Goal: Task Accomplishment & Management: Manage account settings

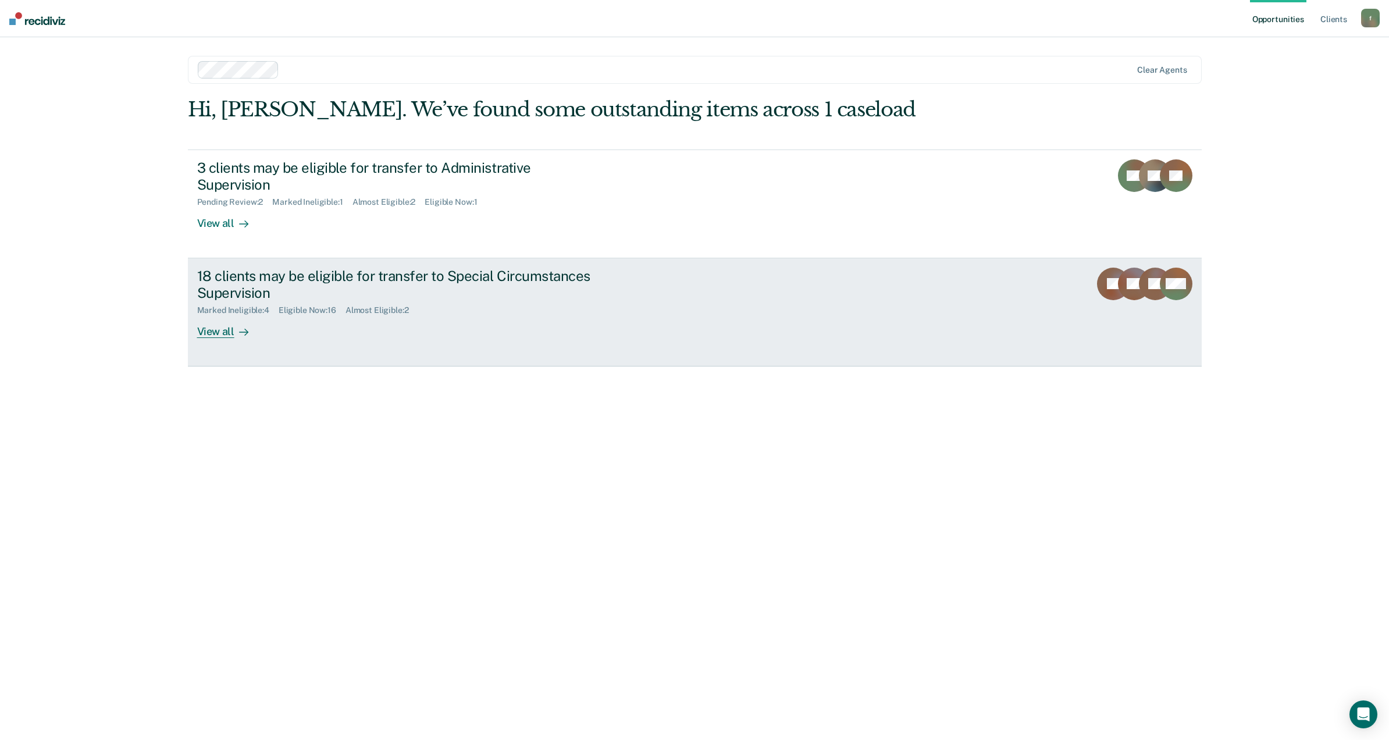
click at [229, 315] on div "View all" at bounding box center [229, 326] width 65 height 23
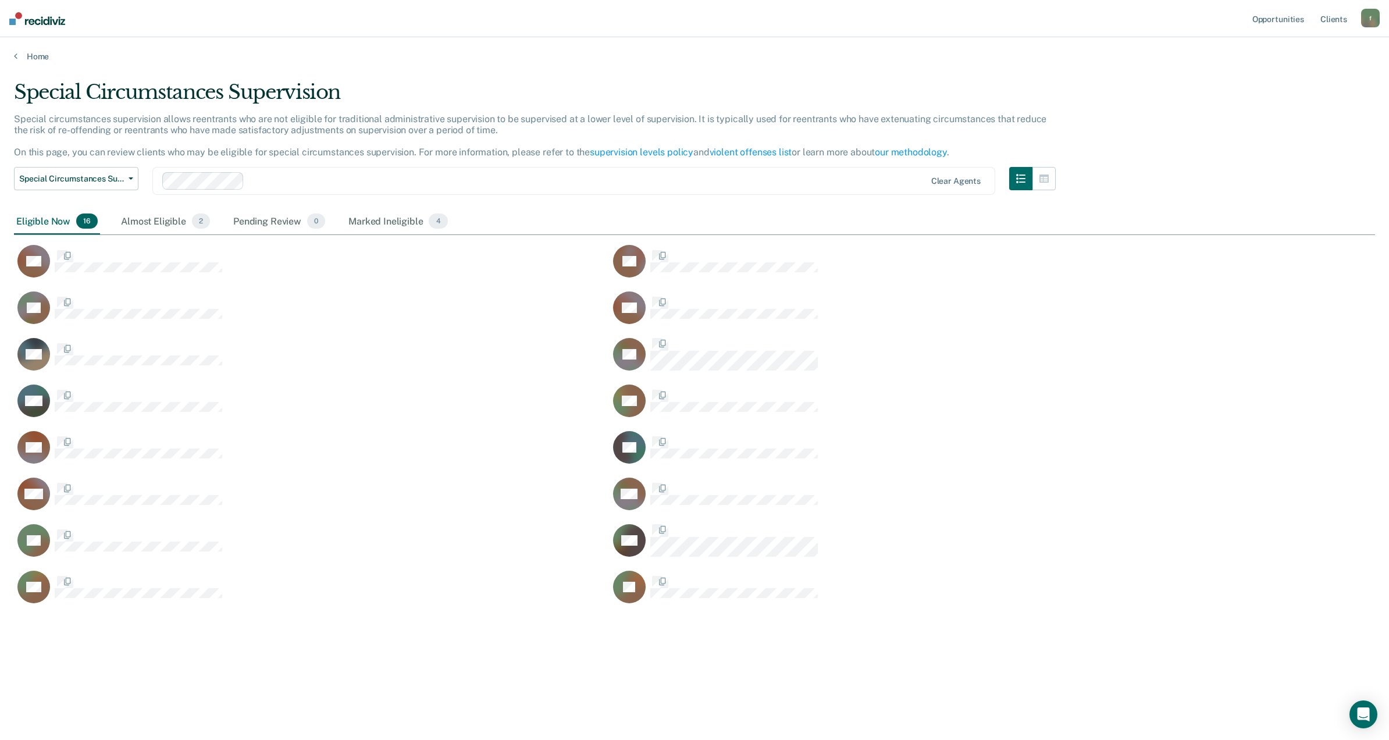
scroll to position [559, 1348]
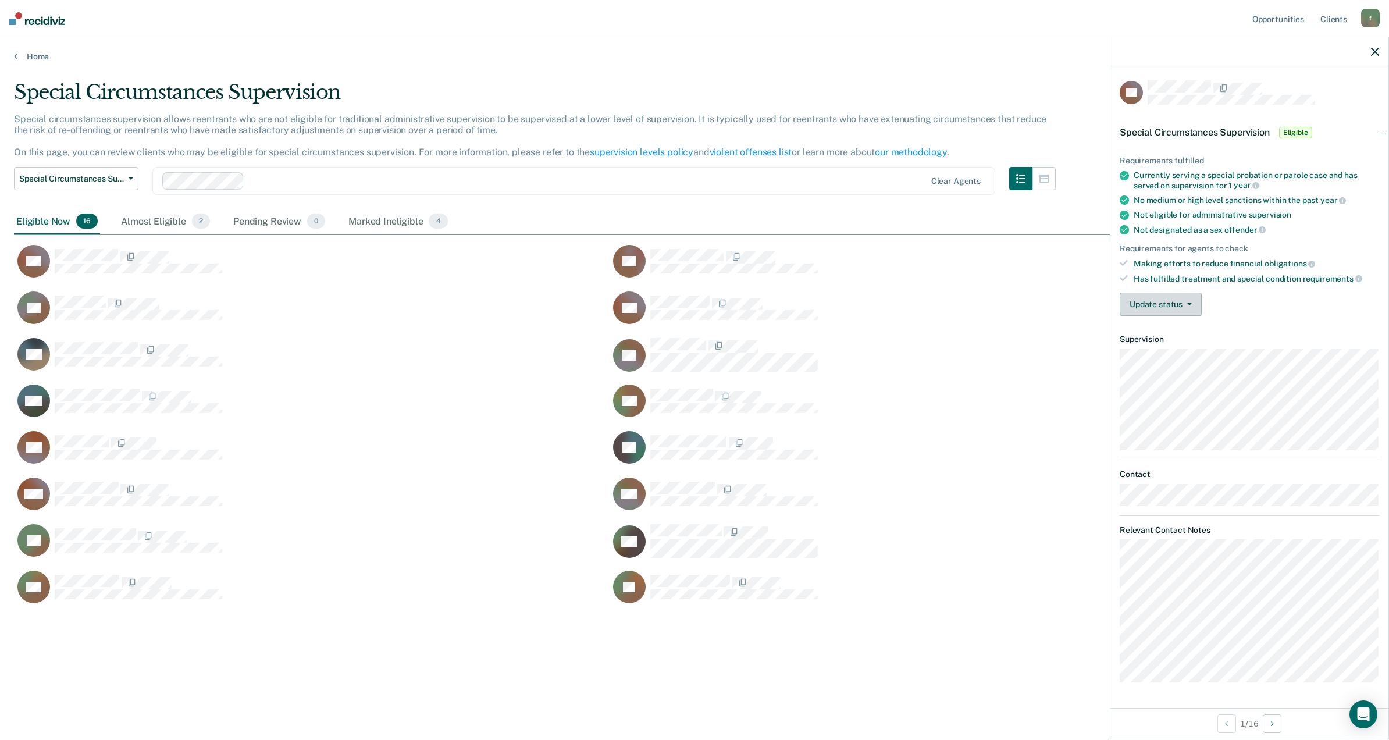
click at [1184, 307] on button "Update status" at bounding box center [1161, 304] width 82 height 23
click at [1178, 348] on button "Mark Ineligible" at bounding box center [1177, 350] width 114 height 19
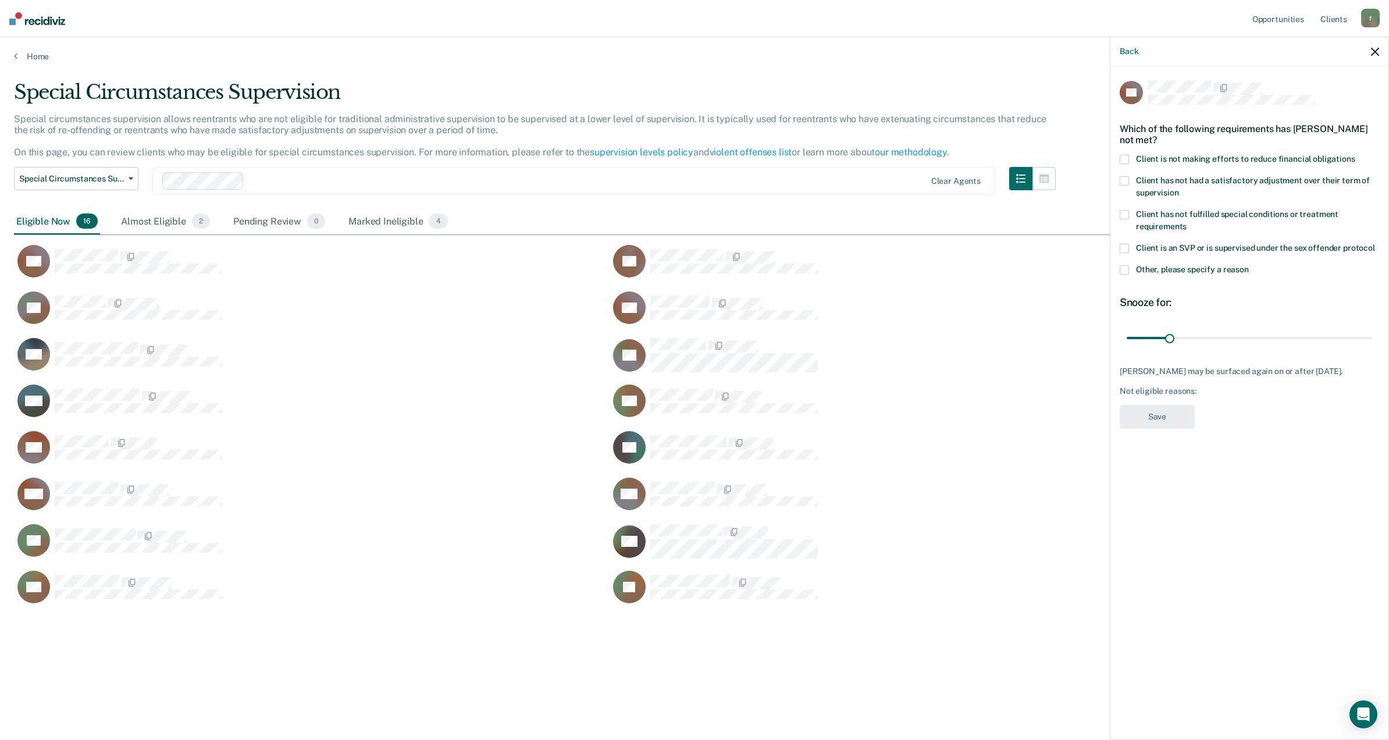
click at [1125, 161] on span at bounding box center [1124, 159] width 9 height 9
click at [1355, 155] on input "Client is not making efforts to reduce financial obligations" at bounding box center [1355, 155] width 0 height 0
click at [1147, 417] on button "Save" at bounding box center [1157, 417] width 75 height 24
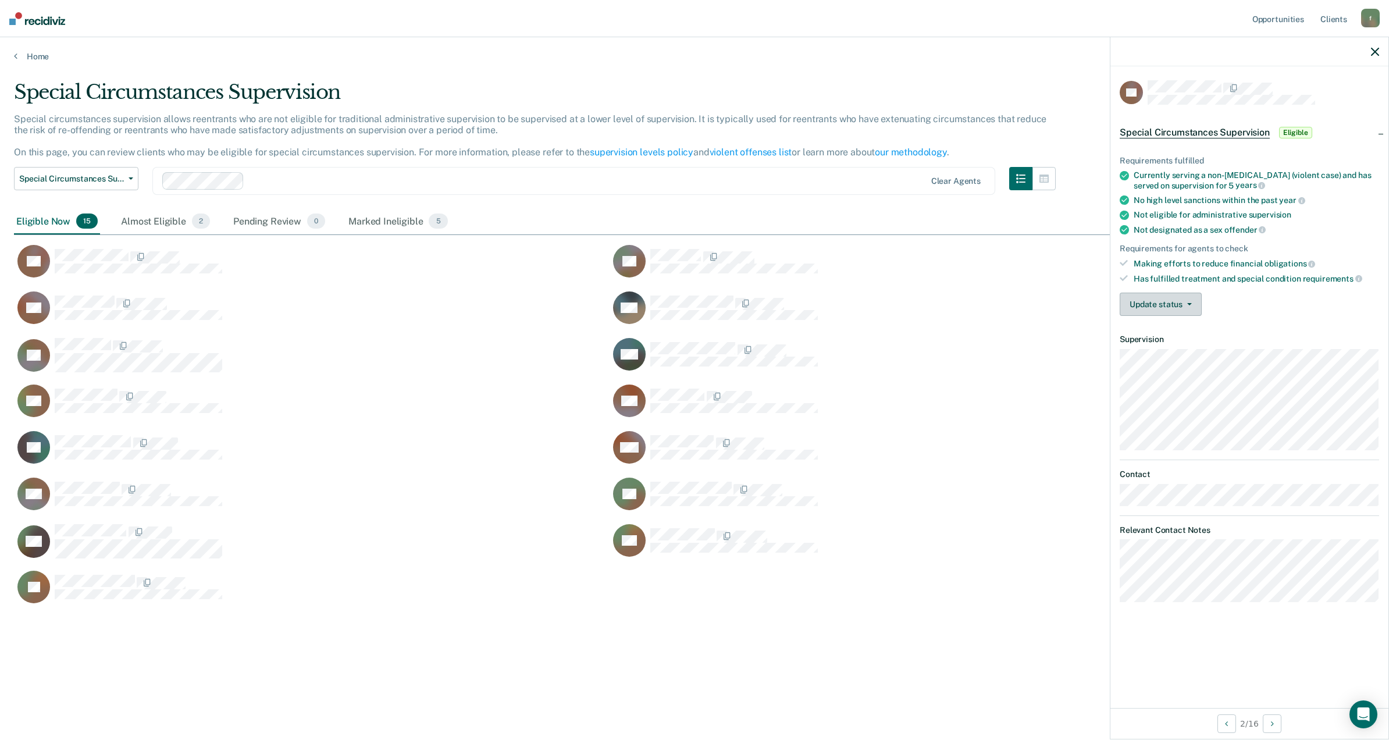
click at [1149, 305] on button "Update status" at bounding box center [1161, 304] width 82 height 23
click at [1148, 351] on button "Mark Ineligible" at bounding box center [1177, 350] width 114 height 19
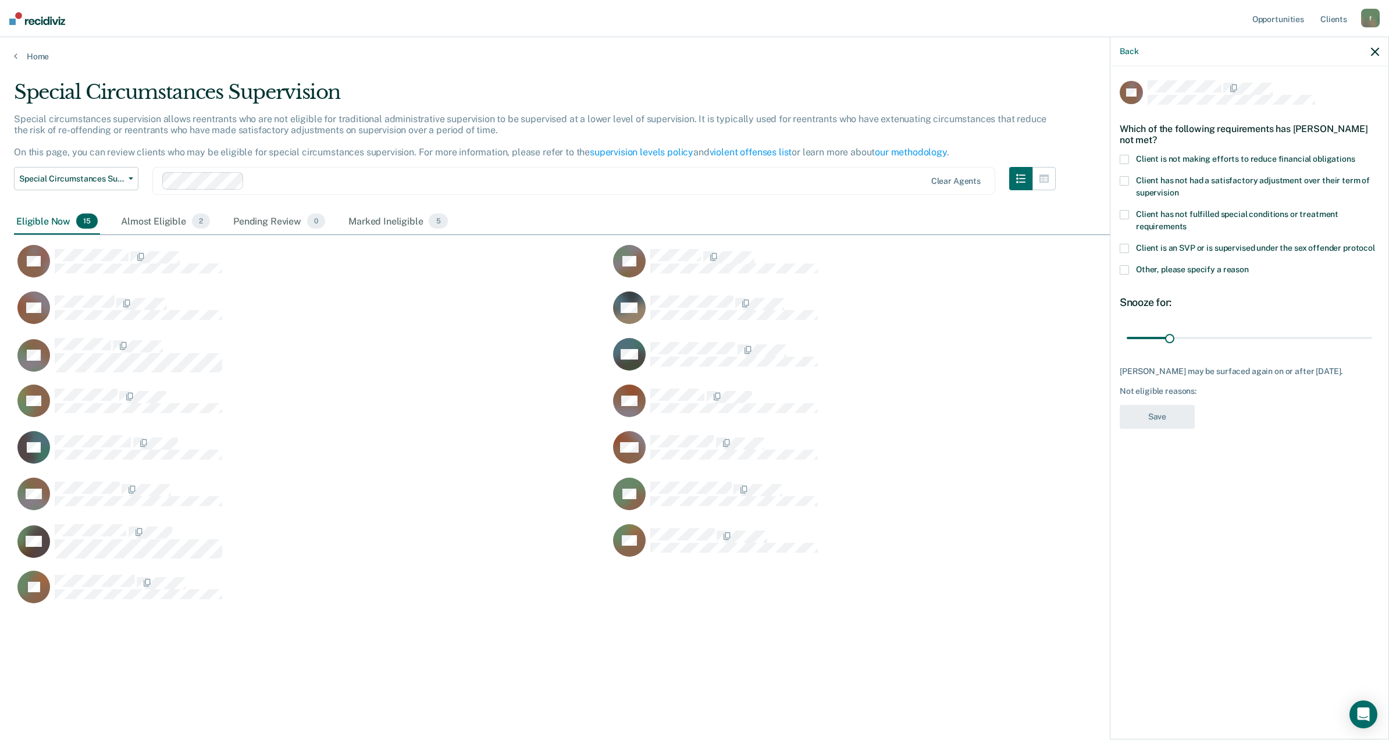
click at [1125, 162] on span at bounding box center [1124, 159] width 9 height 9
click at [1355, 155] on input "Client is not making efforts to reduce financial obligations" at bounding box center [1355, 155] width 0 height 0
click at [1124, 269] on span at bounding box center [1124, 269] width 9 height 9
click at [1249, 265] on input "Other, please specify a reason" at bounding box center [1249, 265] width 0 height 0
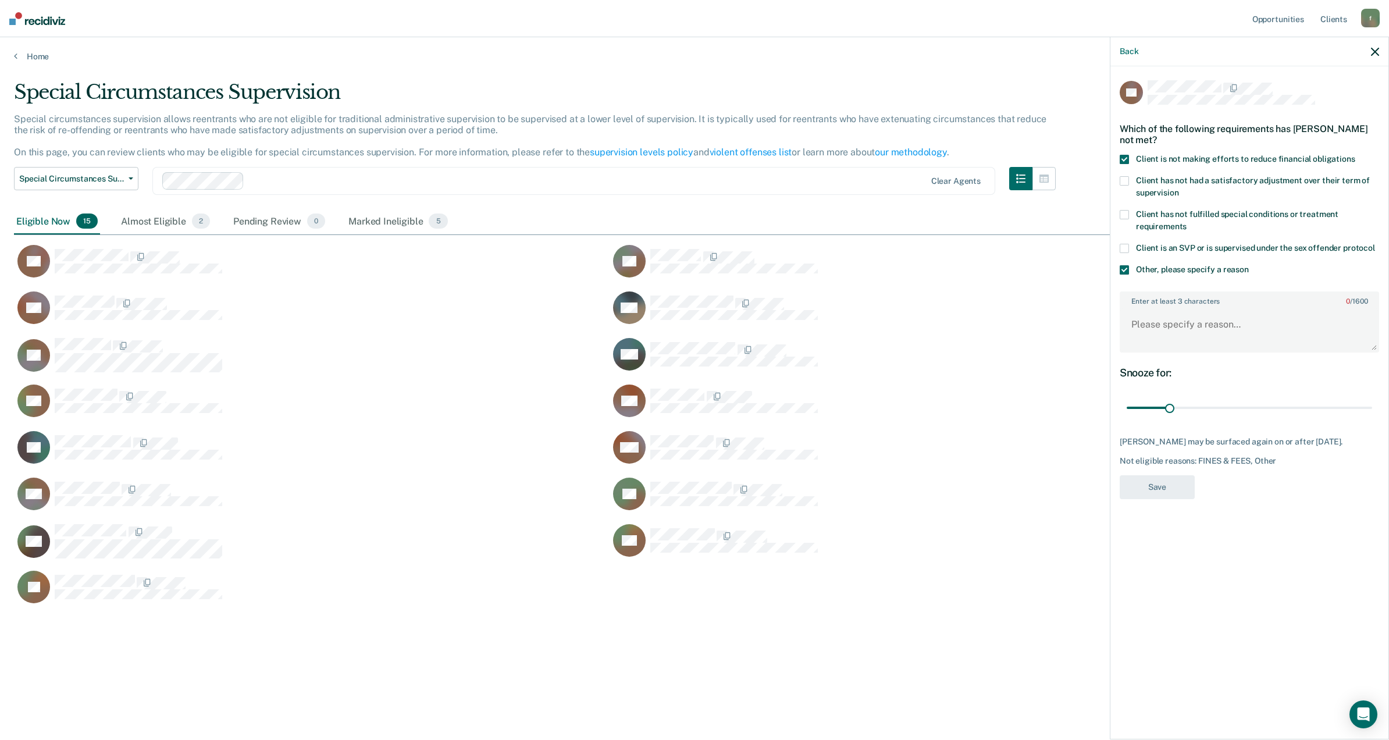
click at [149, 632] on div "Special Circumstances Supervision Special circumstances supervision allows reen…" at bounding box center [694, 366] width 1361 height 572
click at [1124, 271] on span at bounding box center [1124, 269] width 9 height 9
click at [1249, 265] on input "Other, please specify a reason" at bounding box center [1249, 265] width 0 height 0
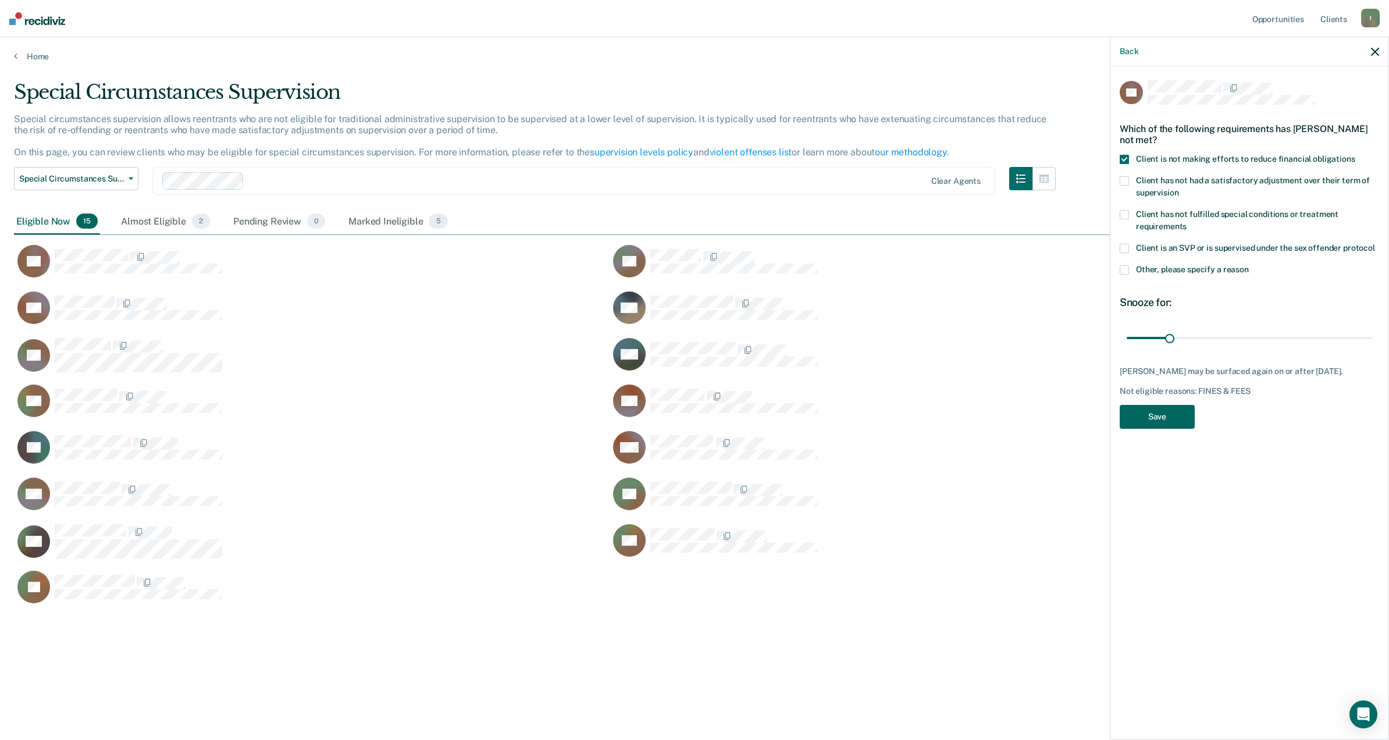
click at [1147, 410] on button "Save" at bounding box center [1157, 417] width 75 height 24
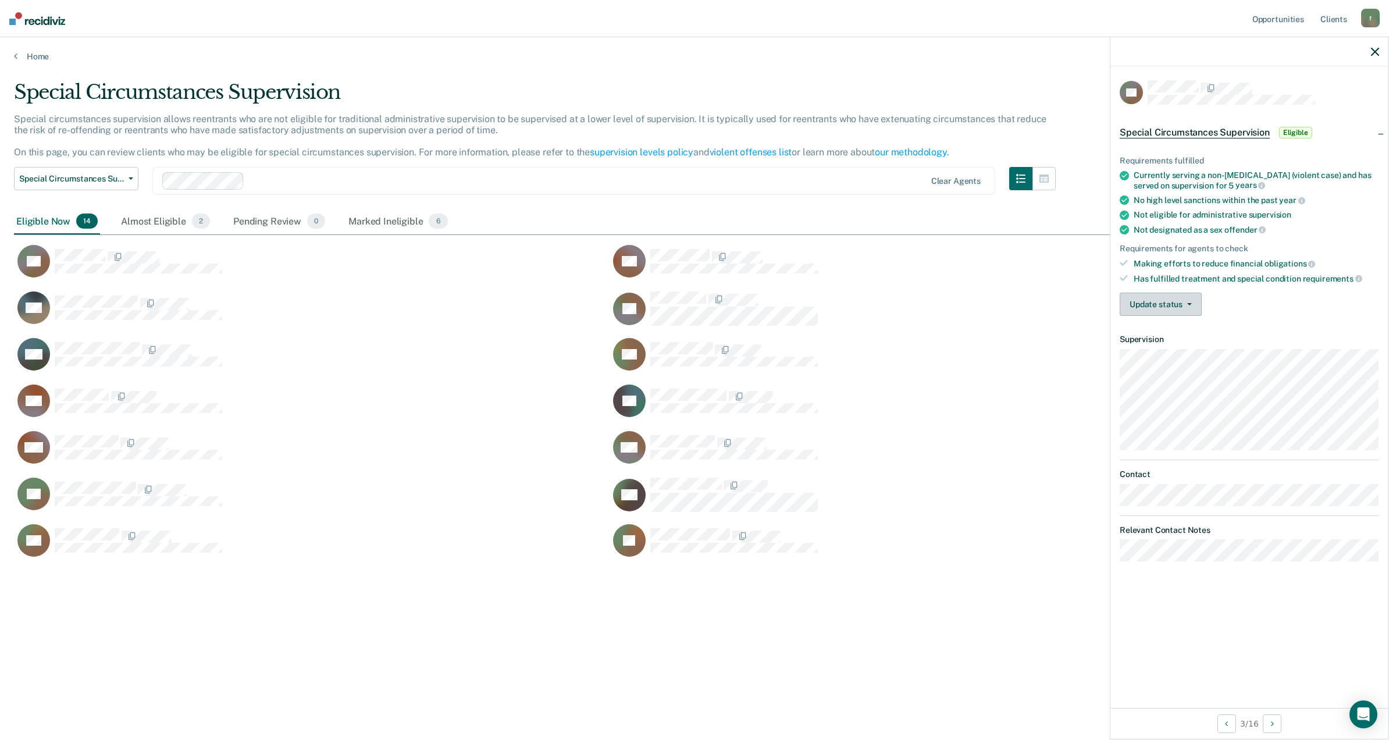
click at [1179, 305] on button "Update status" at bounding box center [1161, 304] width 82 height 23
click at [1169, 348] on button "Mark Ineligible" at bounding box center [1177, 350] width 114 height 19
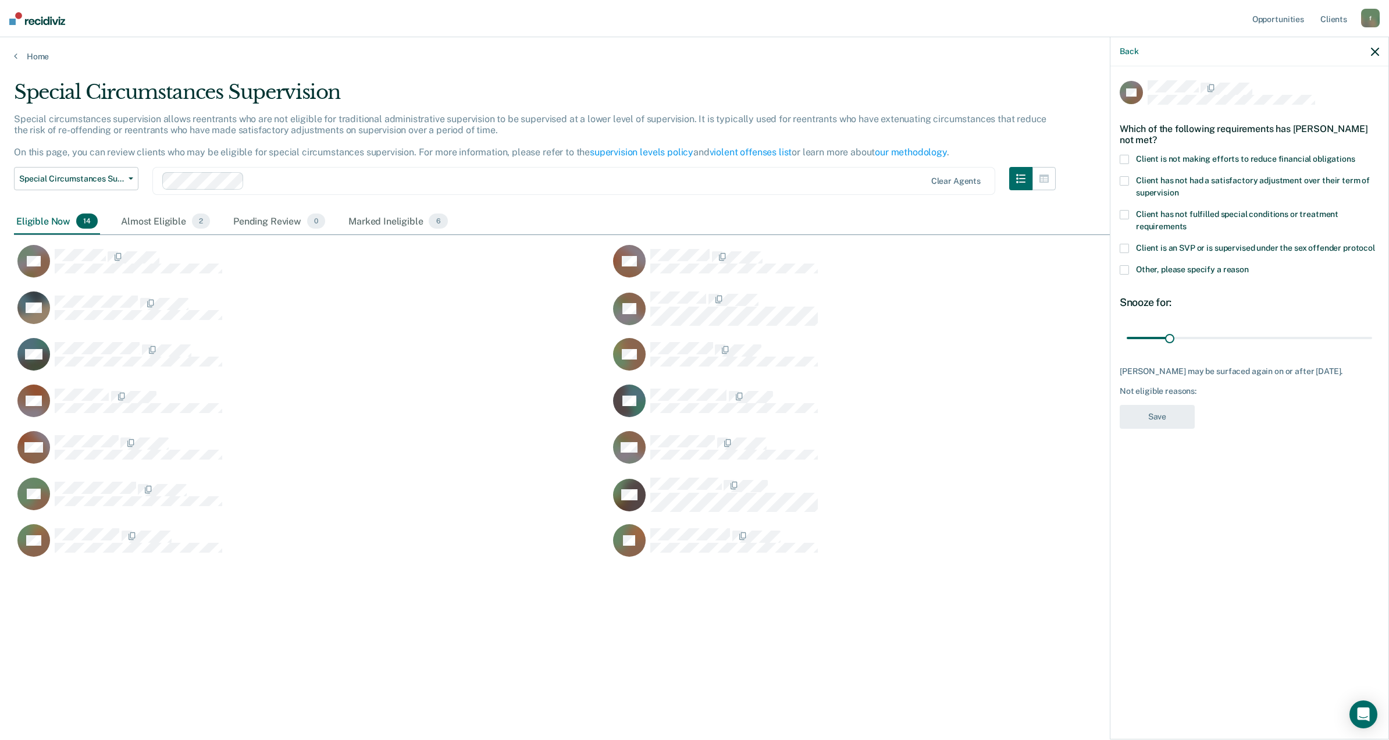
click at [1122, 161] on span at bounding box center [1124, 159] width 9 height 9
click at [1355, 155] on input "Client is not making efforts to reduce financial obligations" at bounding box center [1355, 155] width 0 height 0
click at [1168, 420] on button "Save" at bounding box center [1157, 417] width 75 height 24
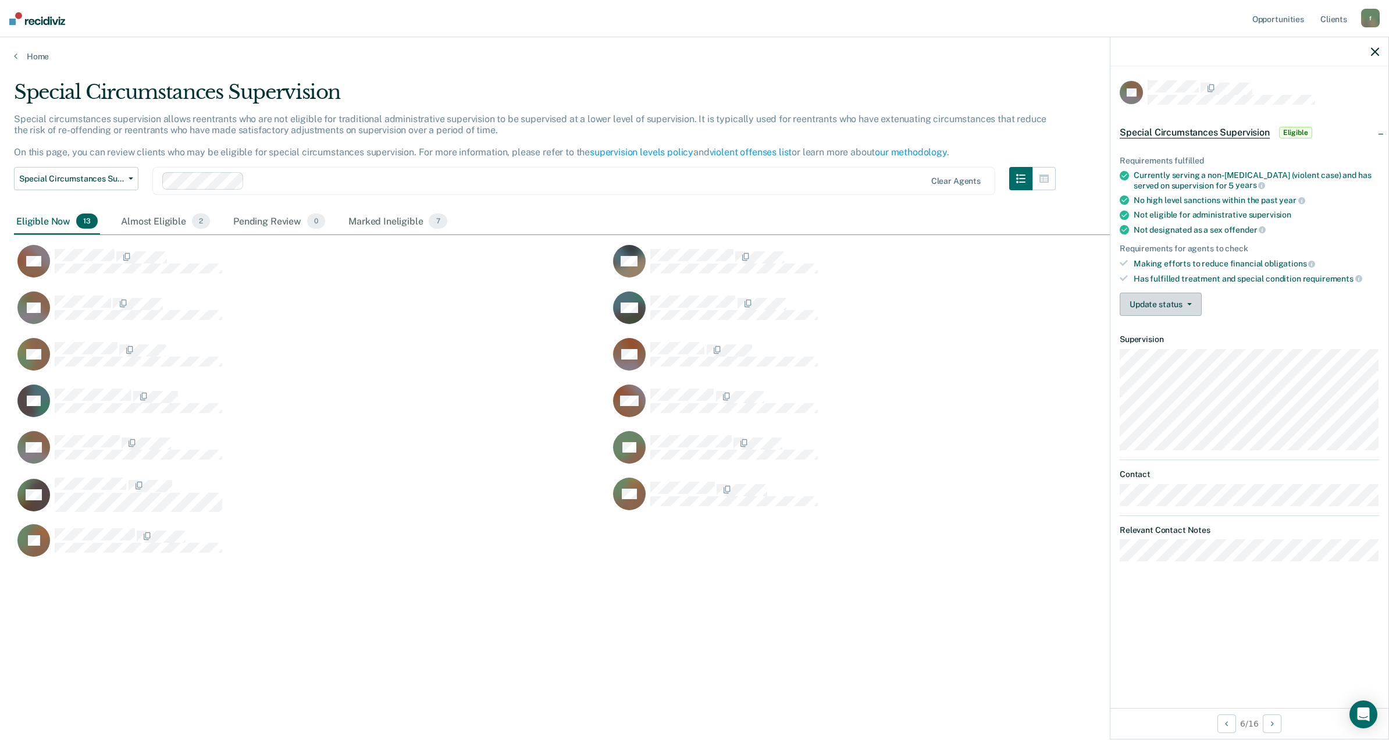
click at [1195, 304] on button "Update status" at bounding box center [1161, 304] width 82 height 23
click at [1172, 350] on button "Mark Ineligible" at bounding box center [1177, 350] width 114 height 19
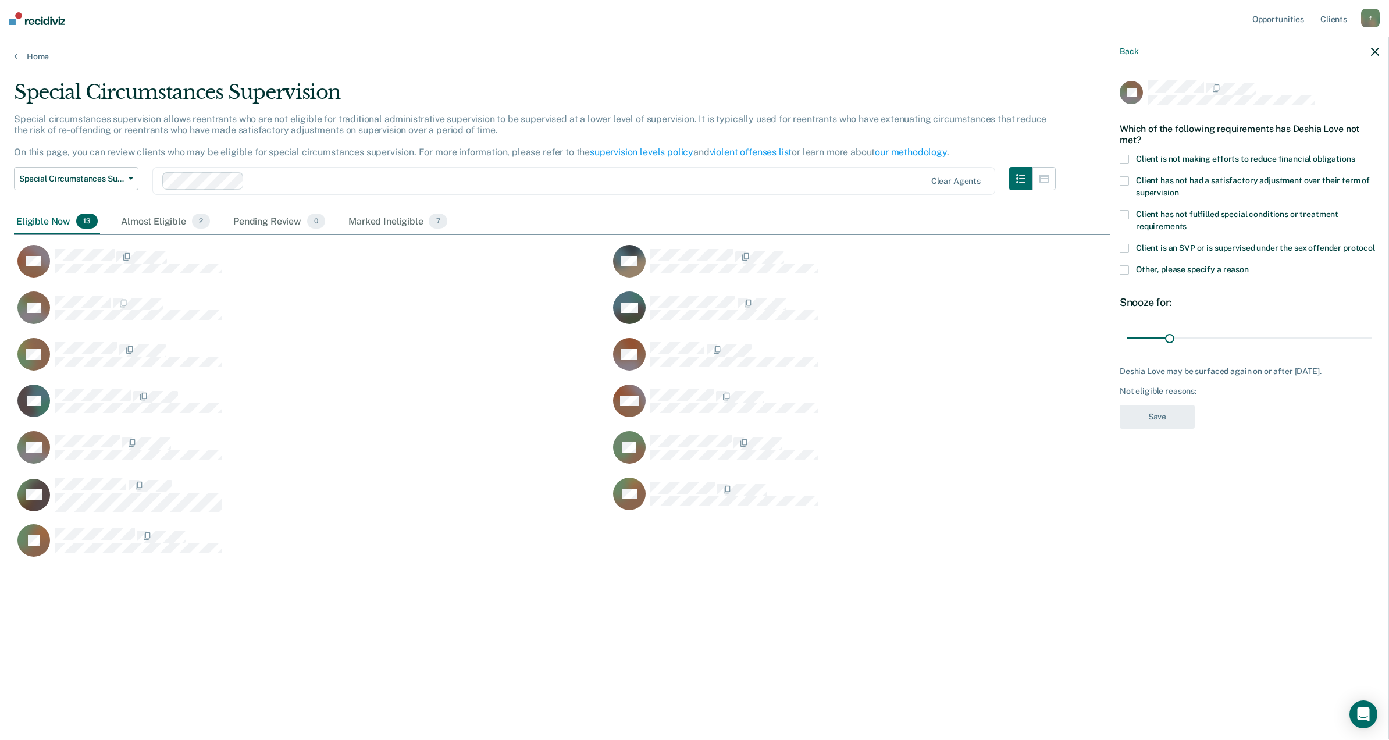
click at [1124, 158] on span at bounding box center [1124, 159] width 9 height 9
click at [1355, 155] on input "Client is not making efforts to reduce financial obligations" at bounding box center [1355, 155] width 0 height 0
click at [1156, 414] on button "Save" at bounding box center [1157, 417] width 75 height 24
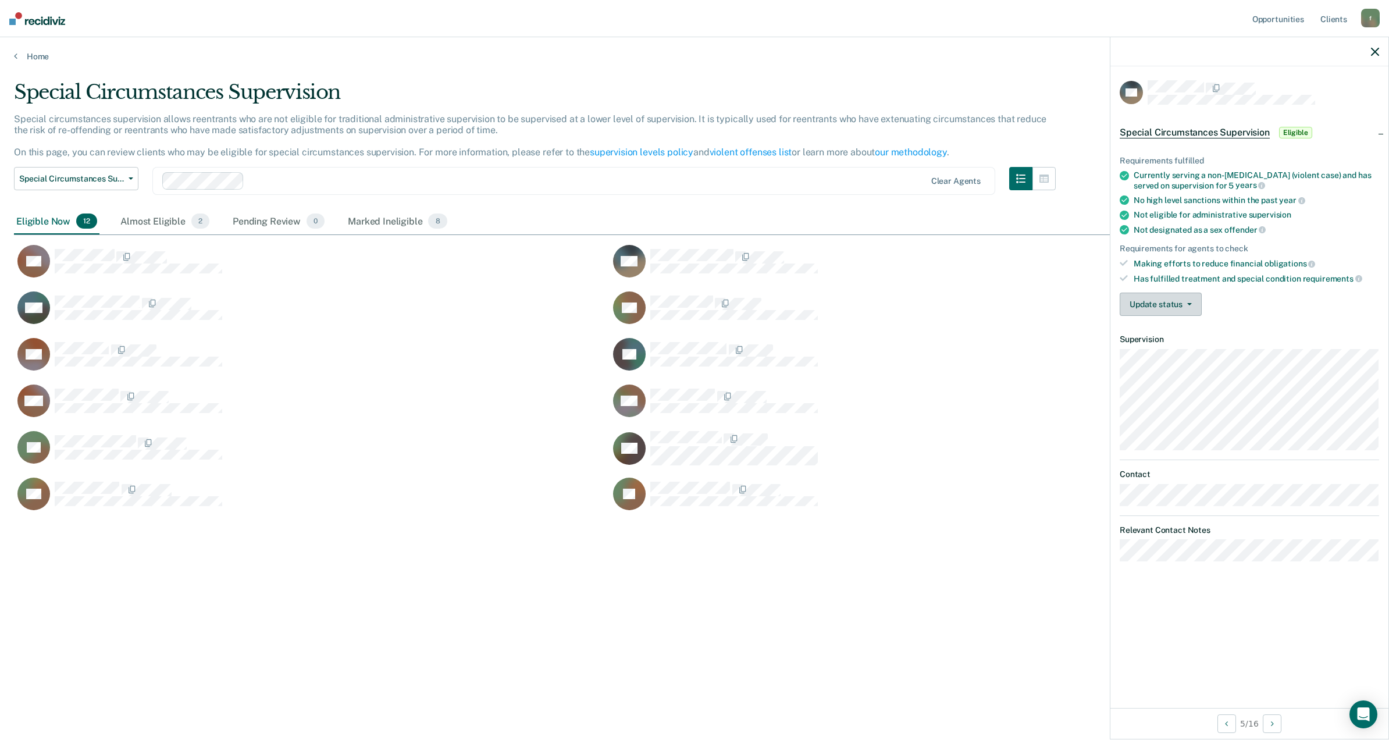
click at [1188, 306] on button "Update status" at bounding box center [1161, 304] width 82 height 23
click at [1170, 351] on button "Mark Ineligible" at bounding box center [1177, 350] width 114 height 19
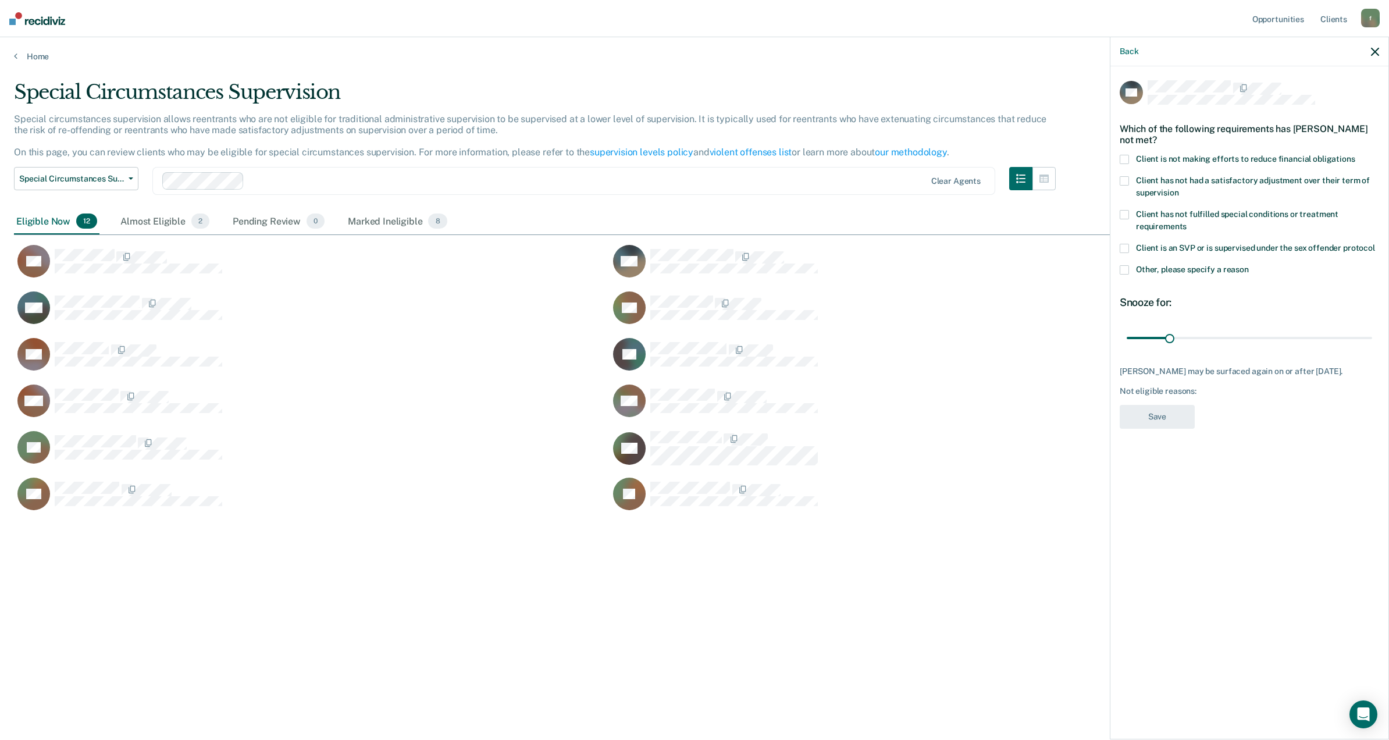
click at [1125, 162] on span at bounding box center [1124, 159] width 9 height 9
click at [1355, 155] on input "Client is not making efforts to reduce financial obligations" at bounding box center [1355, 155] width 0 height 0
click at [1162, 411] on button "Save" at bounding box center [1157, 417] width 75 height 24
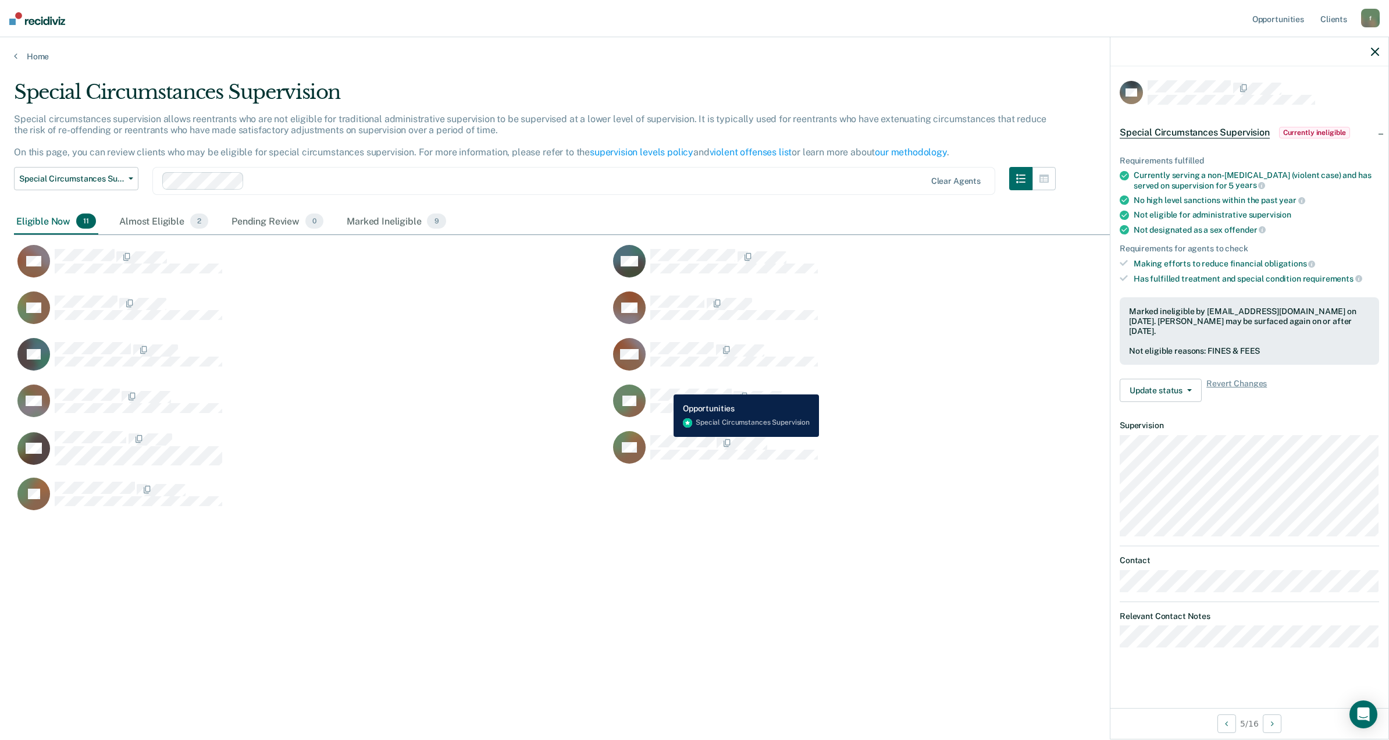
click at [665, 386] on div "TB" at bounding box center [715, 400] width 205 height 33
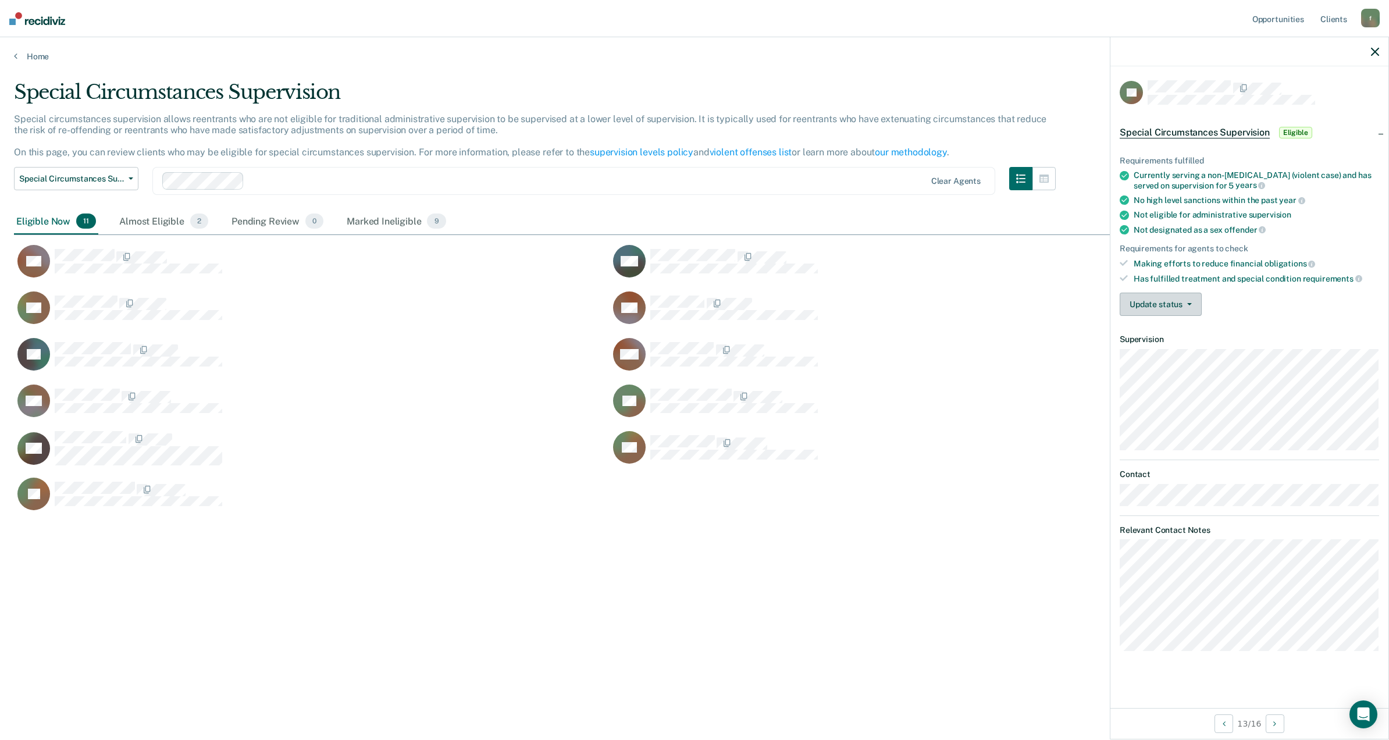
click at [1161, 297] on button "Update status" at bounding box center [1161, 304] width 82 height 23
click at [1170, 354] on button "Mark Ineligible" at bounding box center [1177, 350] width 114 height 19
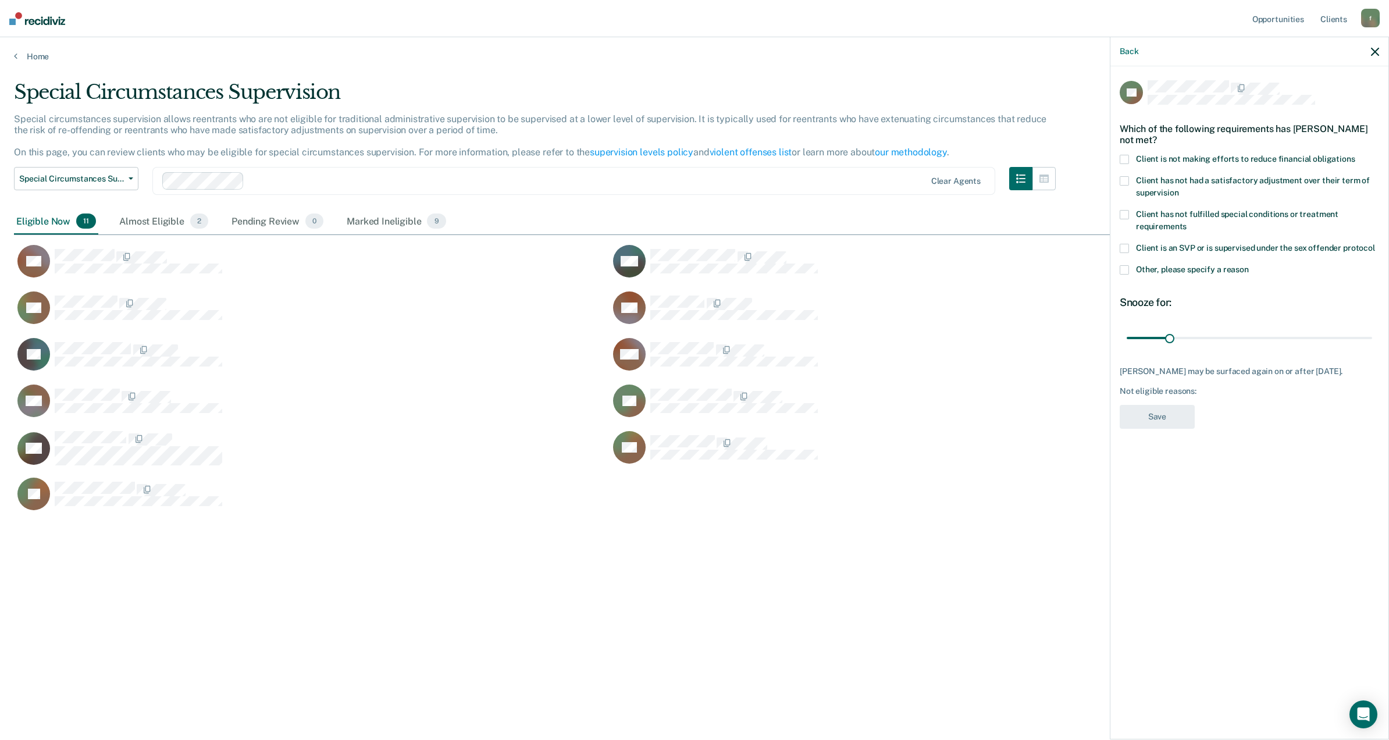
click at [1128, 161] on span at bounding box center [1124, 159] width 9 height 9
click at [1355, 155] on input "Client is not making efforts to reduce financial obligations" at bounding box center [1355, 155] width 0 height 0
click at [1162, 411] on button "Save" at bounding box center [1157, 417] width 75 height 24
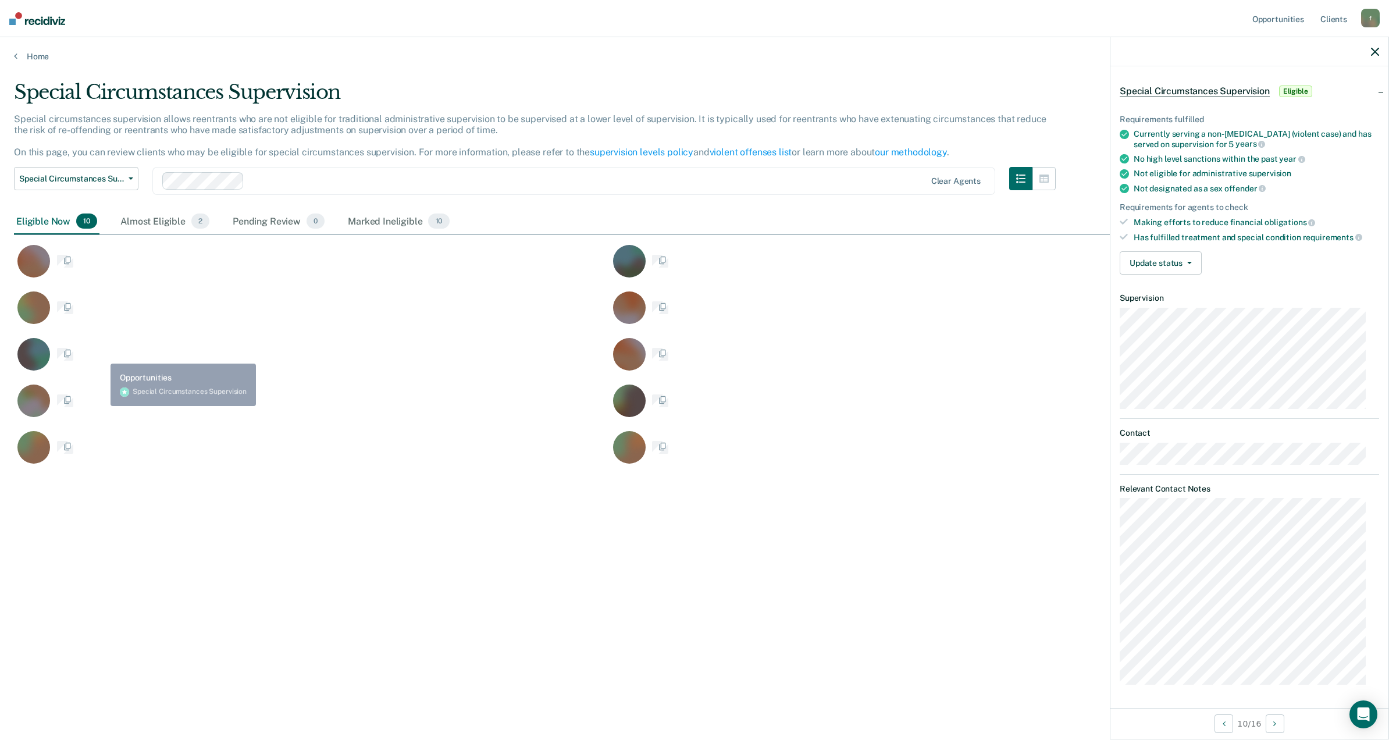
scroll to position [40, 0]
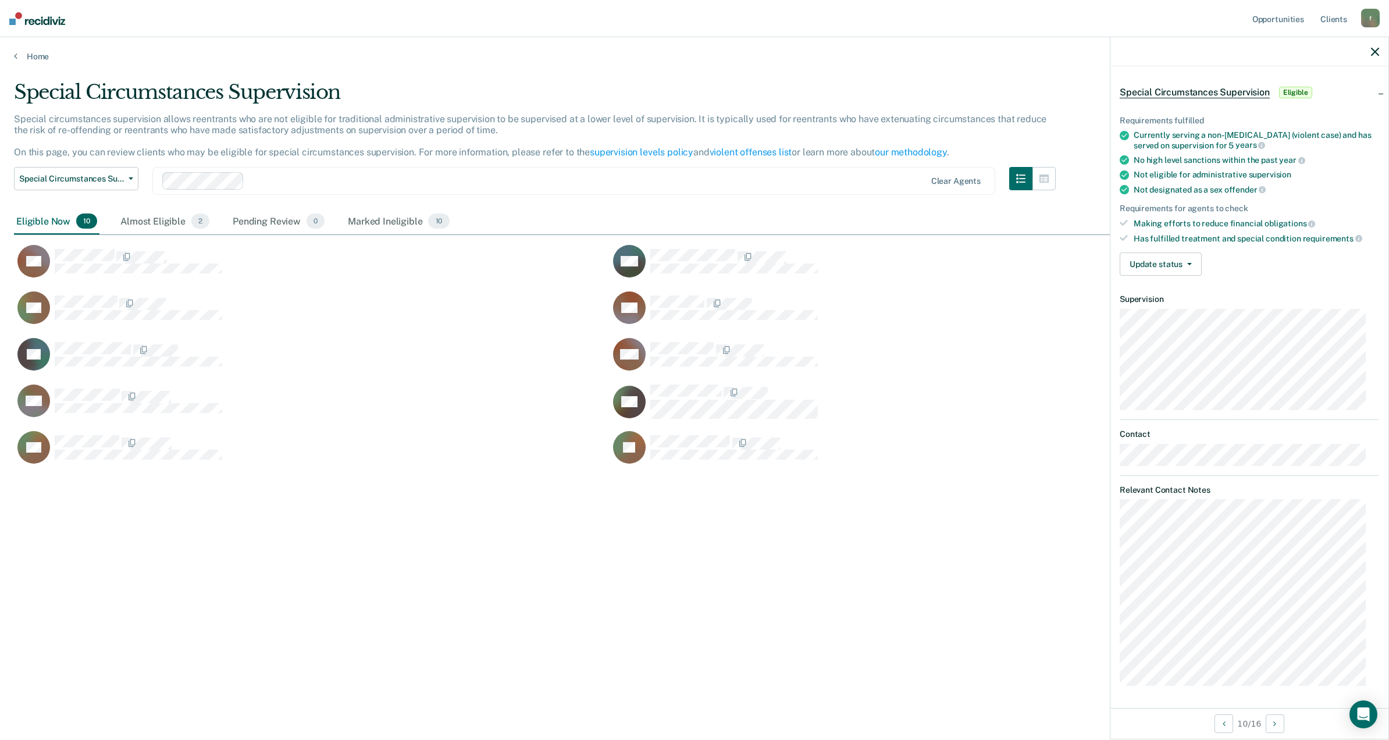
drag, startPoint x: 700, startPoint y: 175, endPoint x: 976, endPoint y: 84, distance: 290.8
click at [976, 84] on div "Special Circumstances Supervision" at bounding box center [535, 96] width 1042 height 33
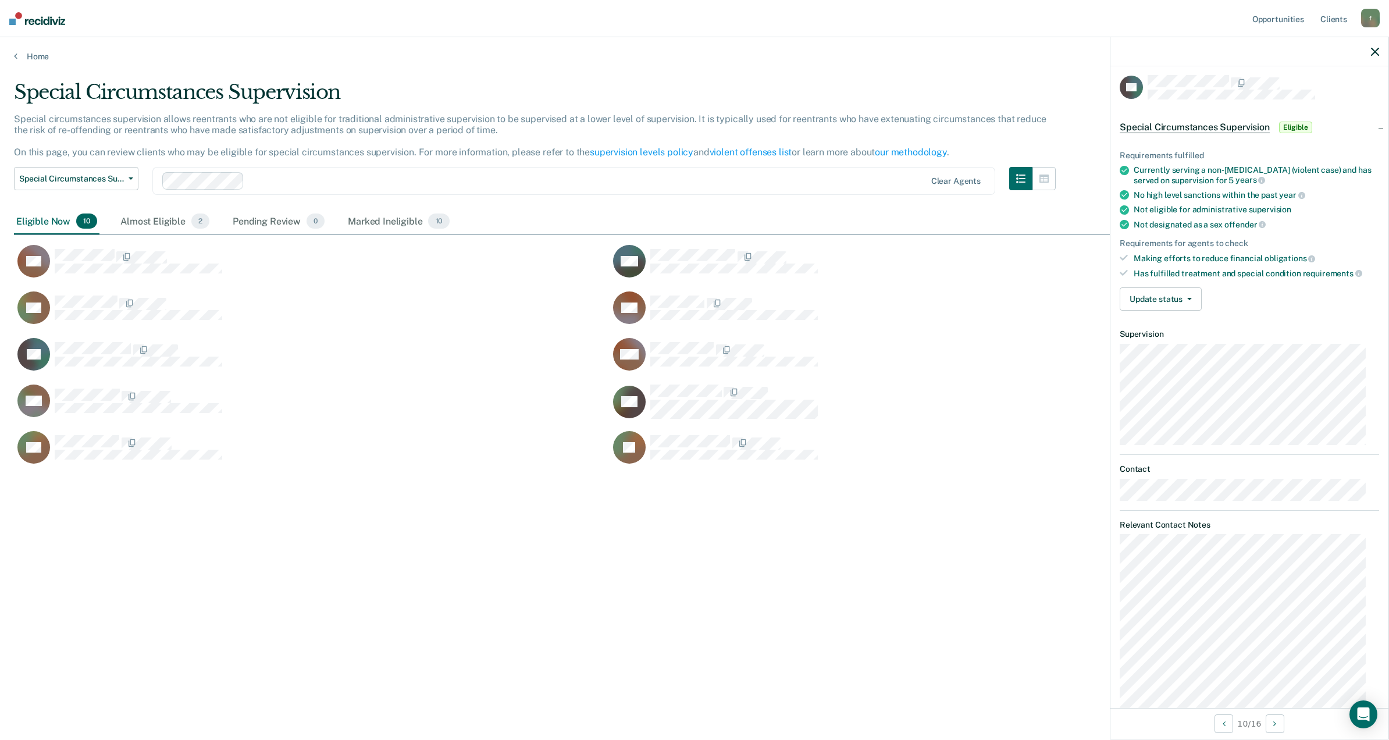
scroll to position [0, 0]
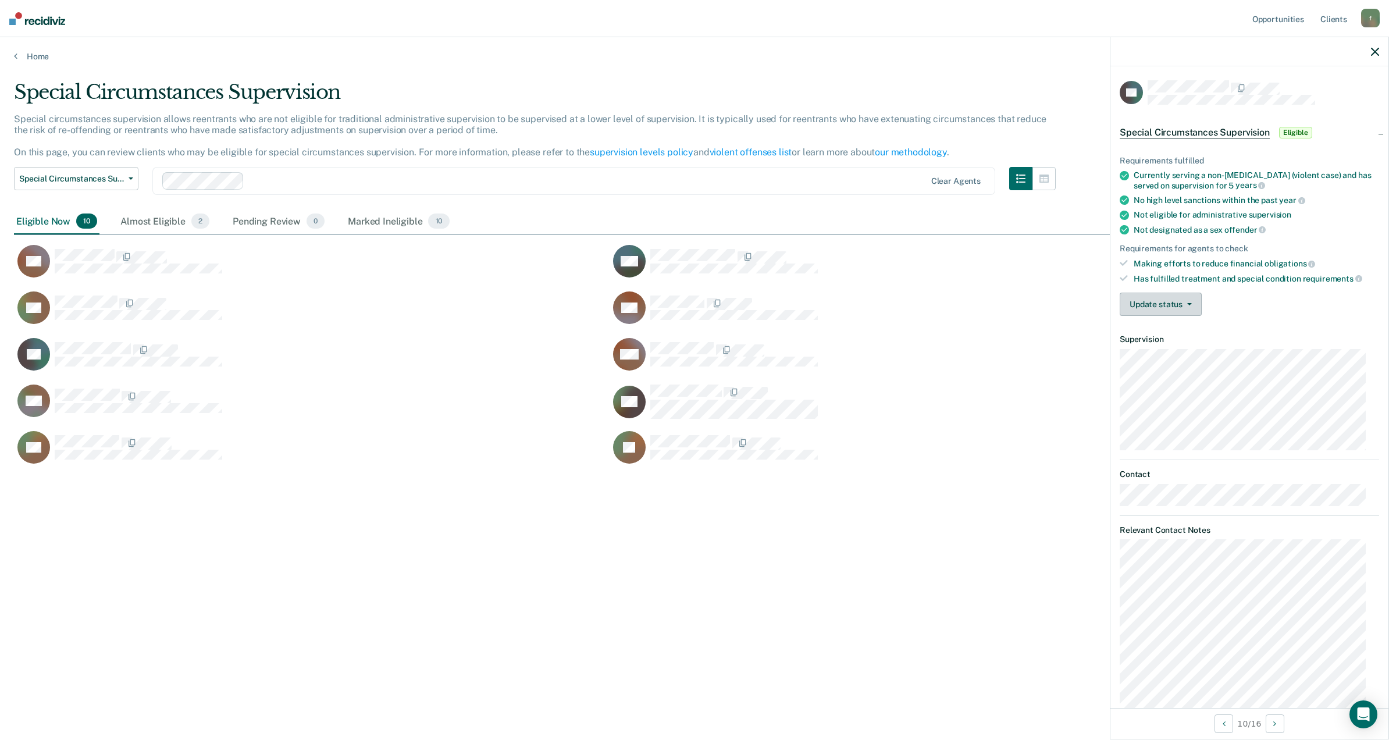
click at [1131, 293] on button "Update status" at bounding box center [1161, 304] width 82 height 23
click at [1159, 353] on button "Mark Ineligible" at bounding box center [1177, 350] width 114 height 19
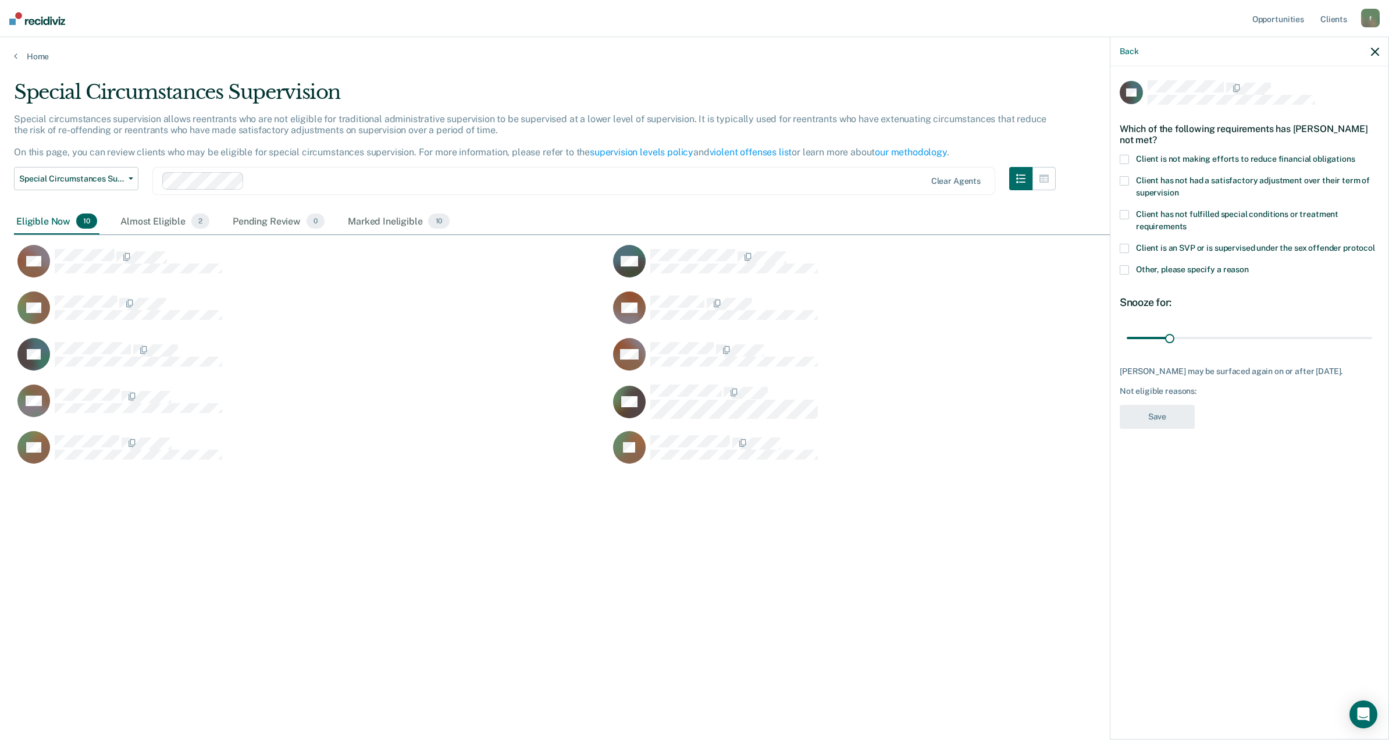
click at [1124, 161] on span at bounding box center [1124, 159] width 9 height 9
click at [1355, 155] on input "Client is not making efforts to reduce financial obligations" at bounding box center [1355, 155] width 0 height 0
click at [1147, 419] on button "Save" at bounding box center [1157, 417] width 75 height 24
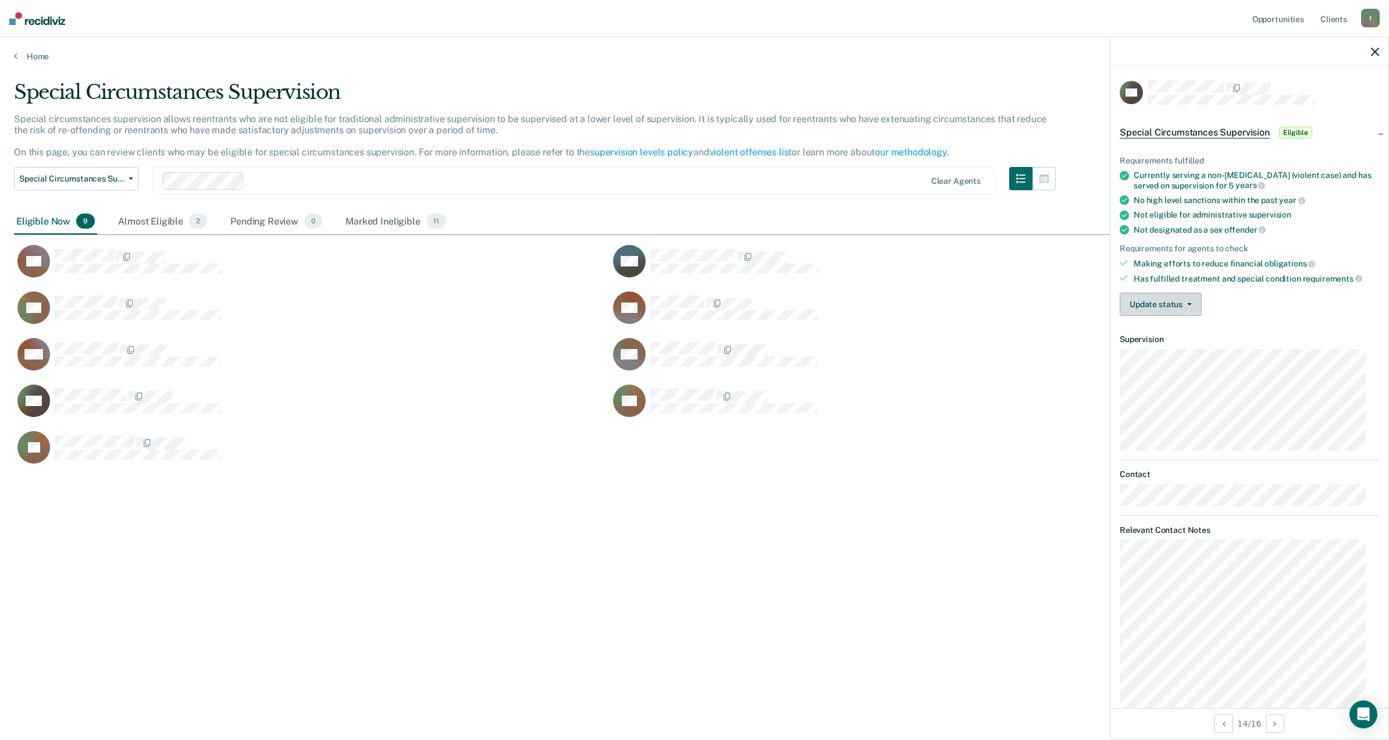
click at [1188, 304] on button "Update status" at bounding box center [1161, 304] width 82 height 23
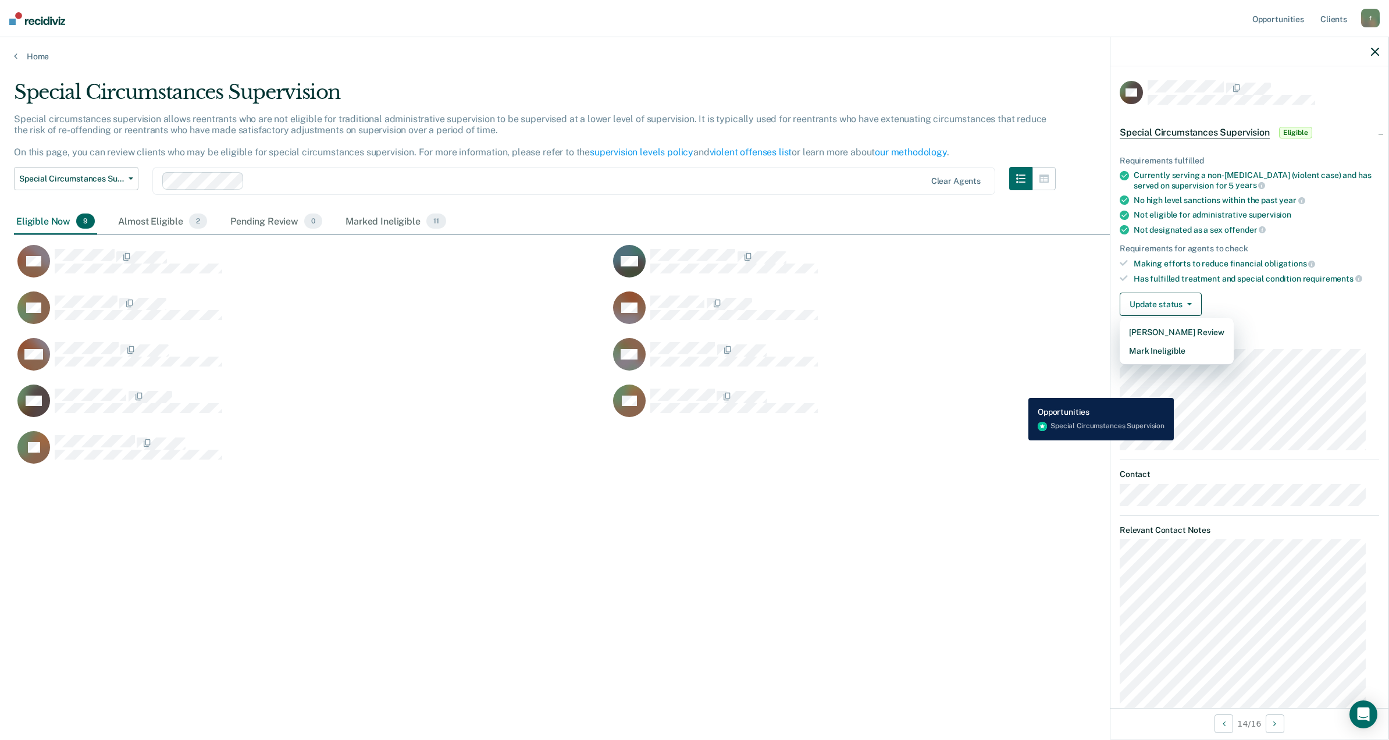
click at [1020, 389] on div "AR" at bounding box center [900, 401] width 582 height 34
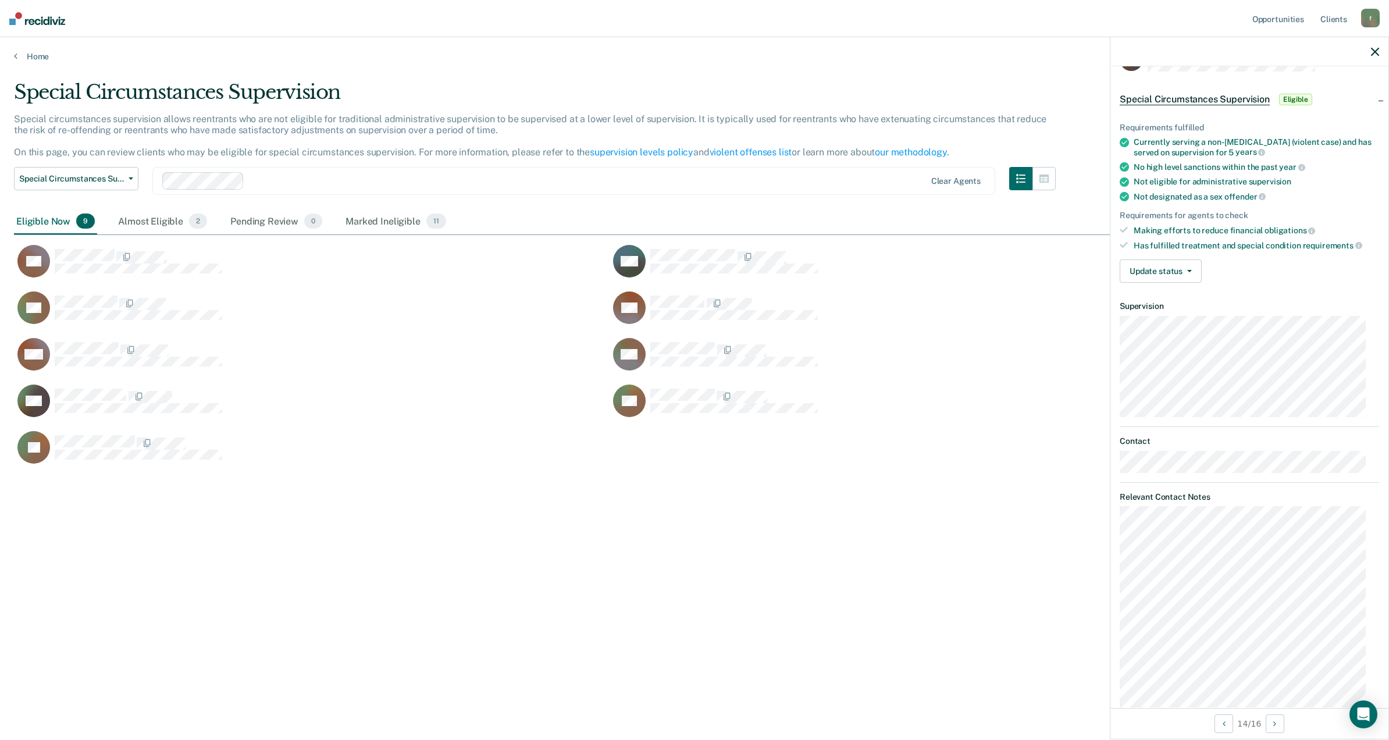
scroll to position [54, 0]
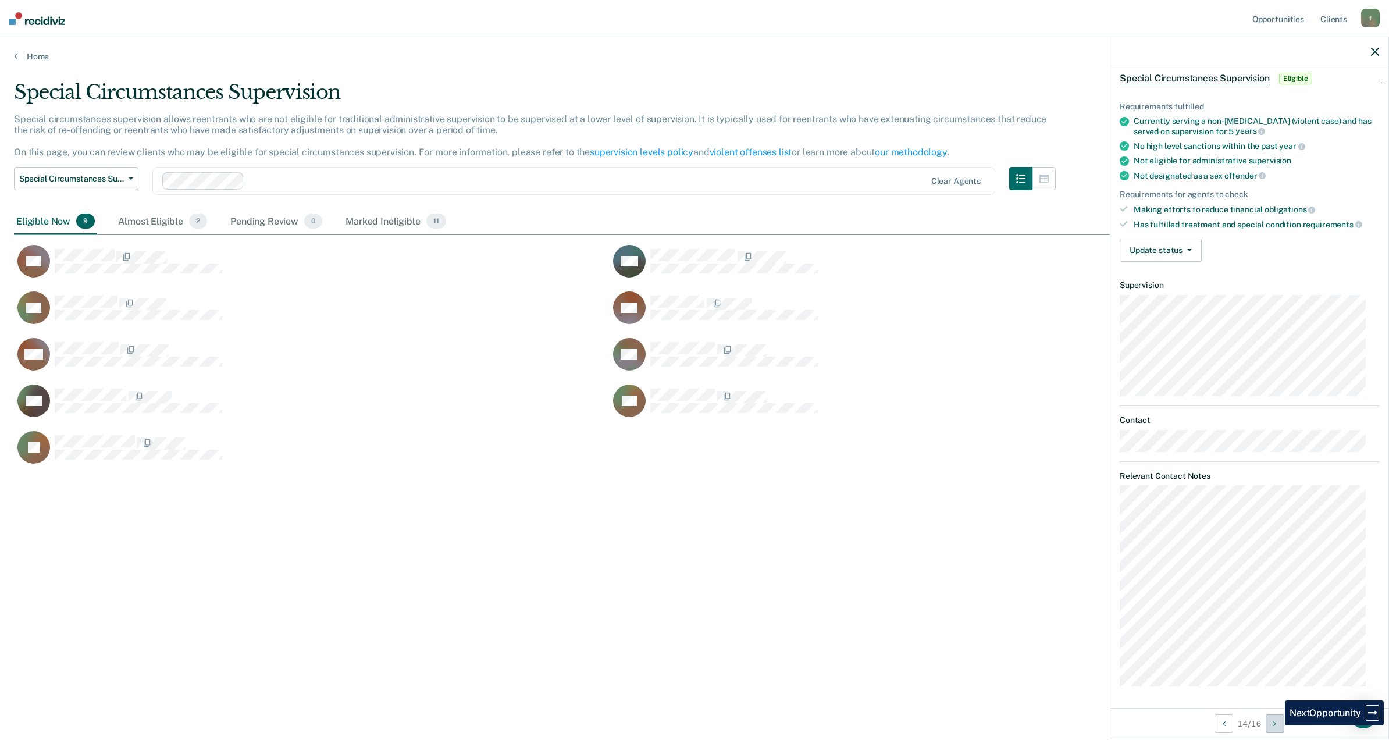
click at [1276, 726] on icon "Next Opportunity" at bounding box center [1274, 723] width 3 height 8
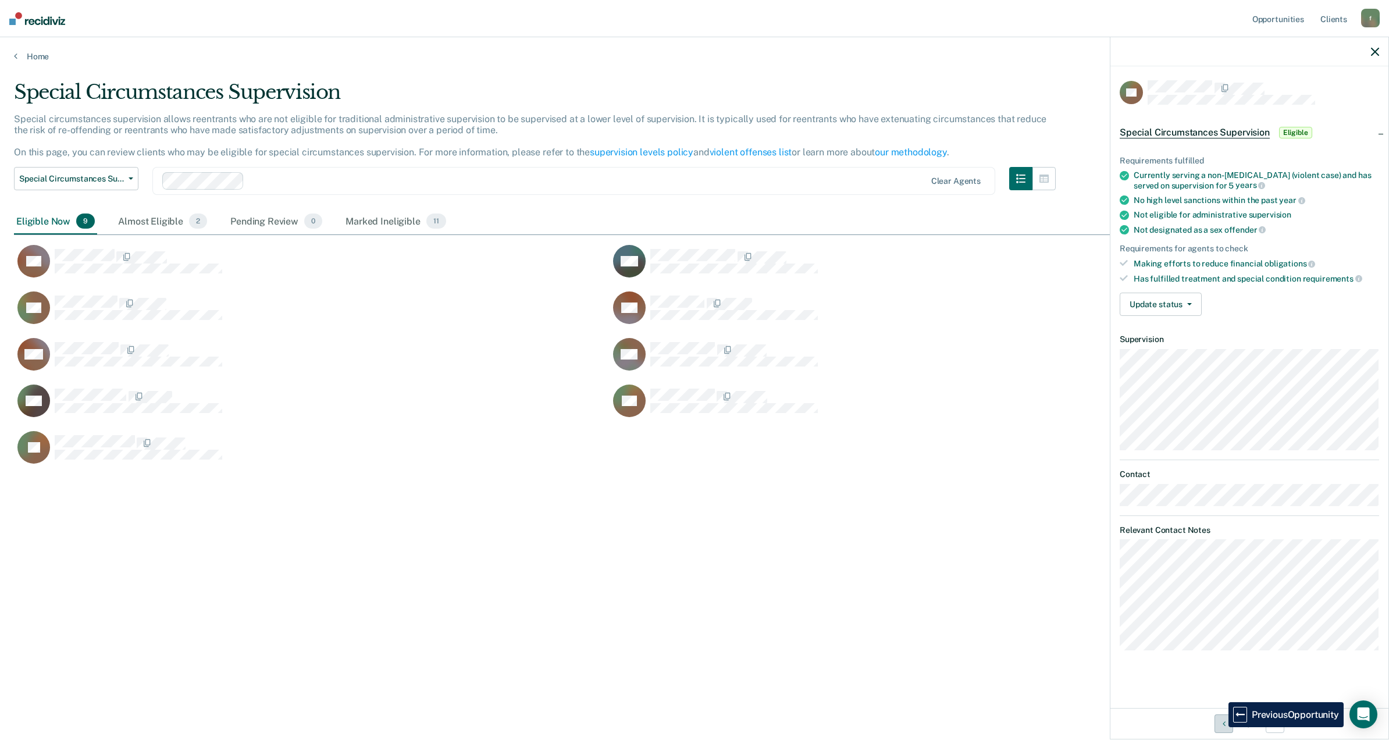
click at [1220, 728] on button "Previous Opportunity" at bounding box center [1223, 723] width 19 height 19
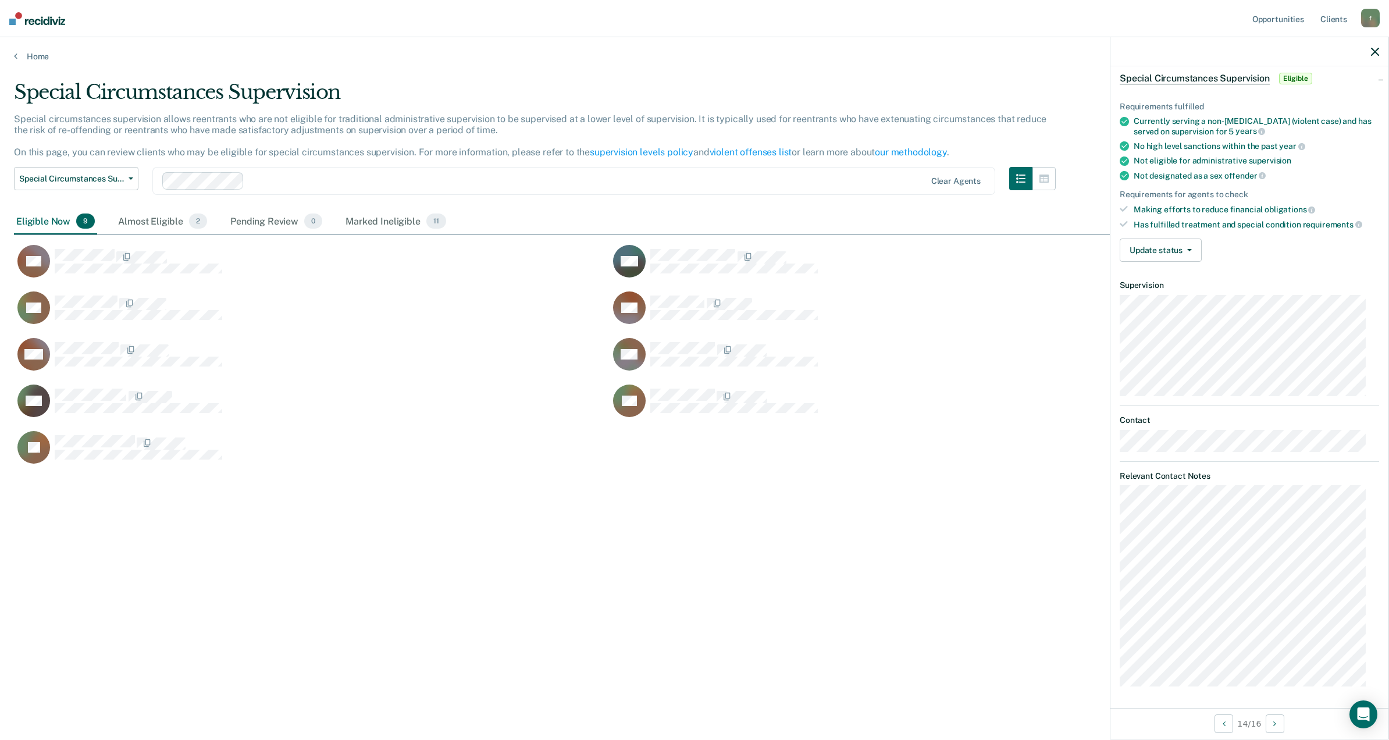
click at [1293, 77] on span "Eligible" at bounding box center [1295, 79] width 33 height 12
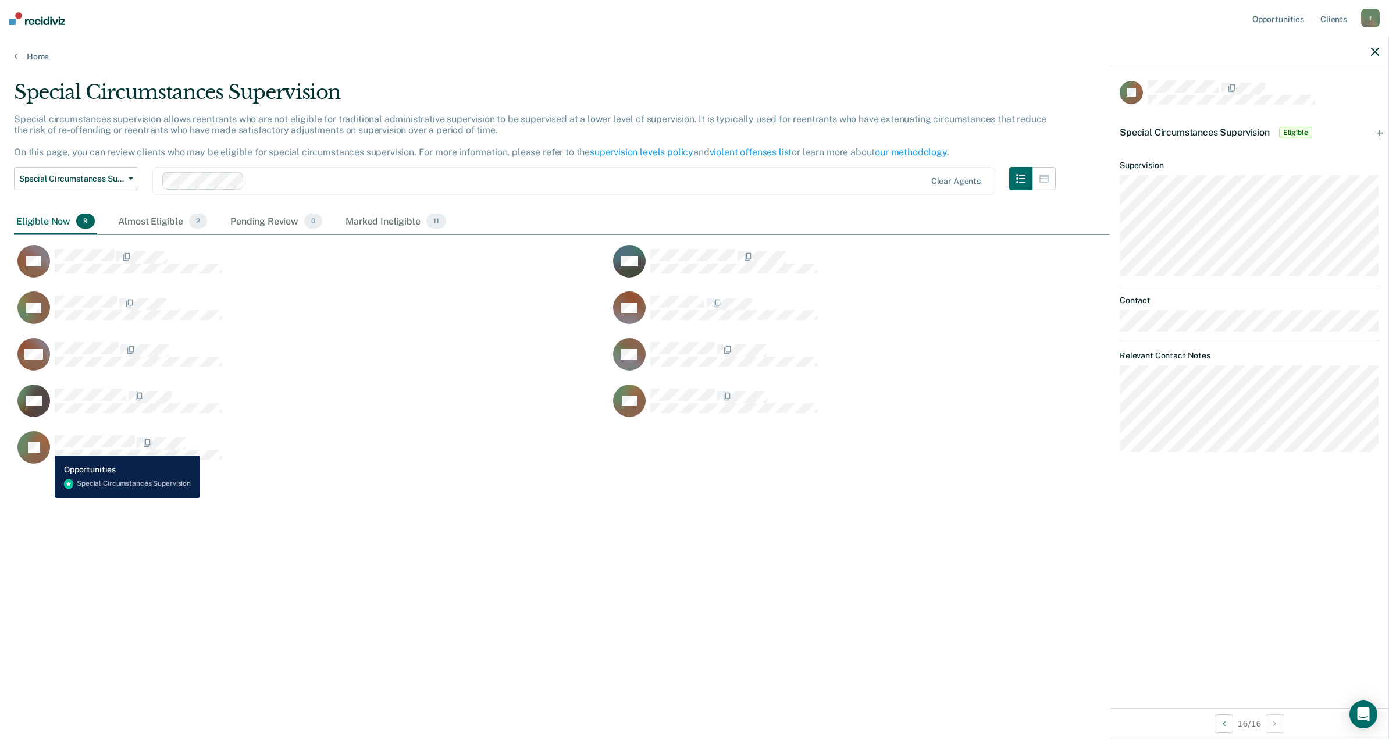
click at [42, 447] on icon "CaseloadOpportunityCell-6306S" at bounding box center [35, 427] width 60 height 58
click at [1382, 133] on div "Special Circumstances Supervision Eligible" at bounding box center [1249, 132] width 278 height 37
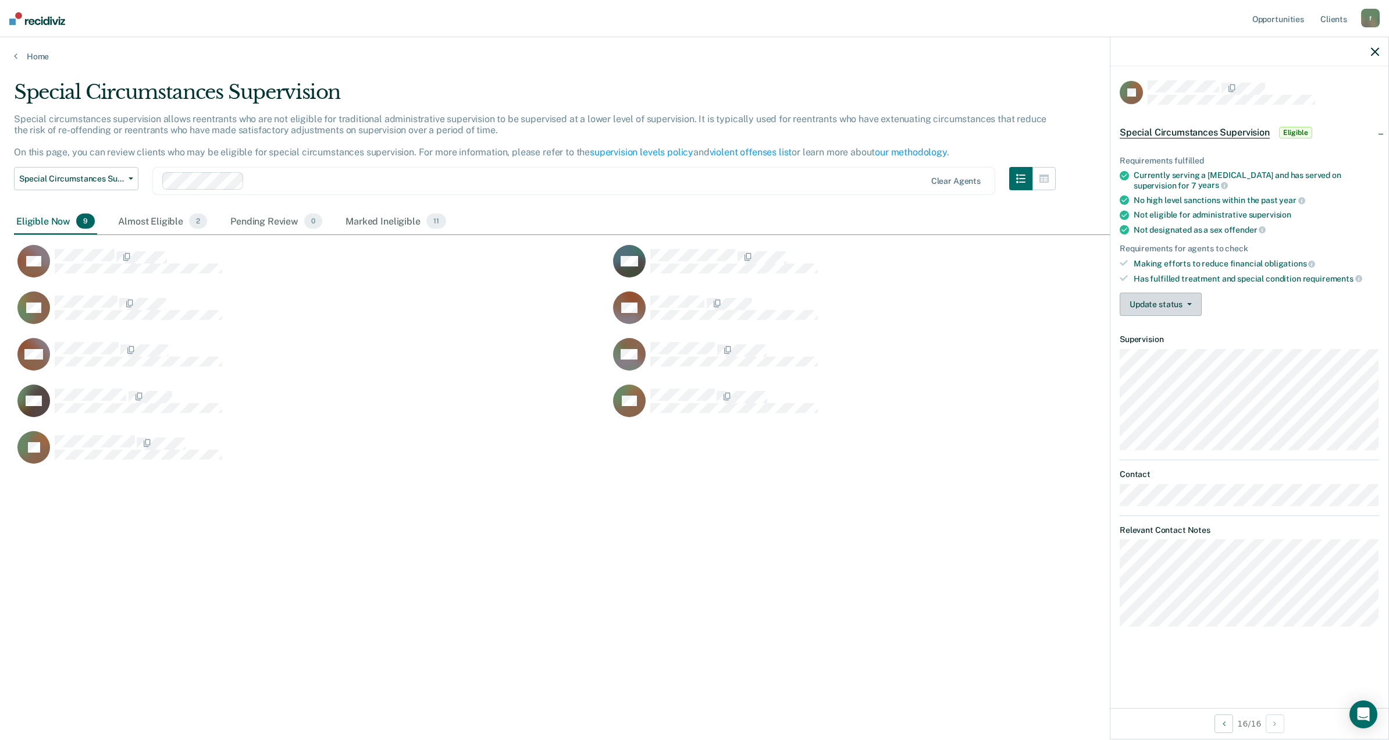
click at [1174, 300] on button "Update status" at bounding box center [1161, 304] width 82 height 23
click at [1157, 352] on button "Mark Ineligible" at bounding box center [1177, 350] width 114 height 19
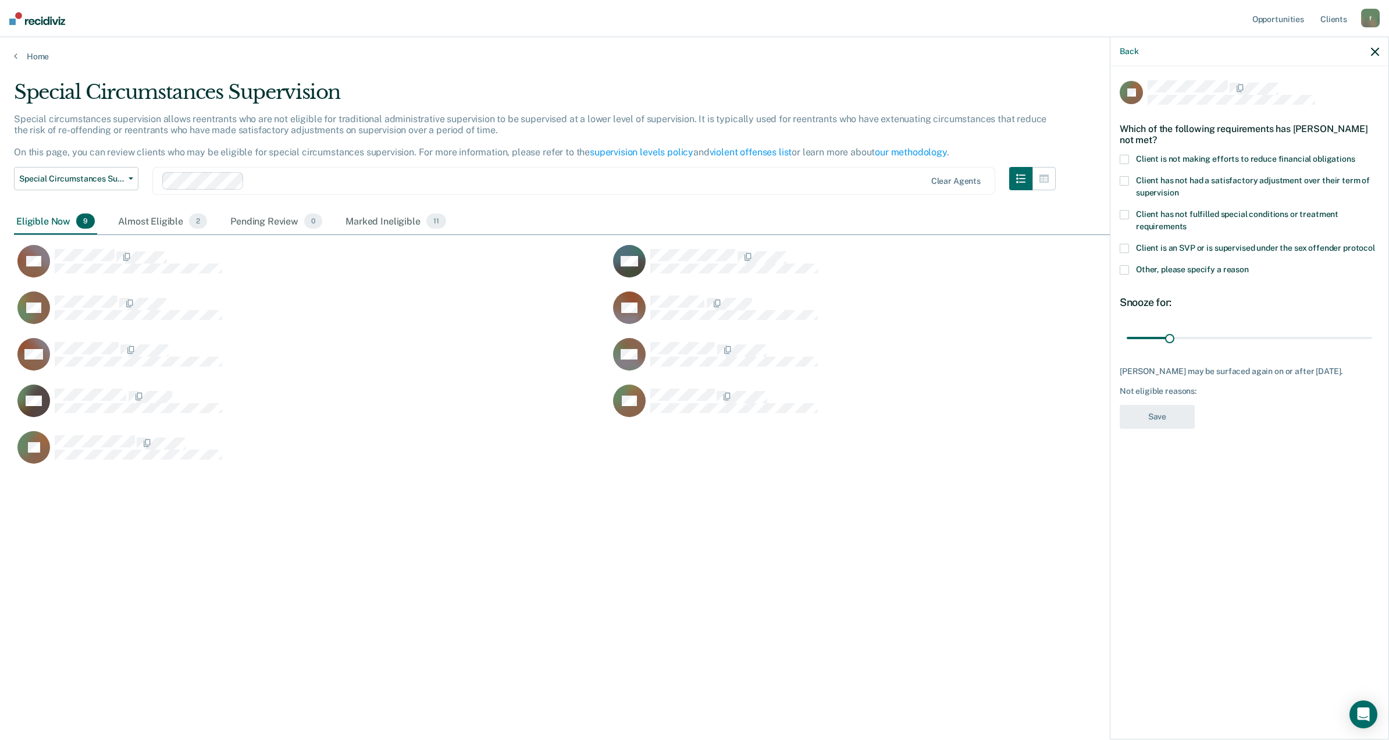
drag, startPoint x: 1126, startPoint y: 158, endPoint x: 1129, endPoint y: 177, distance: 19.4
click at [1126, 159] on span at bounding box center [1124, 159] width 9 height 9
click at [1355, 155] on input "Client is not making efforts to reduce financial obligations" at bounding box center [1355, 155] width 0 height 0
click at [1171, 417] on button "Save" at bounding box center [1157, 417] width 75 height 24
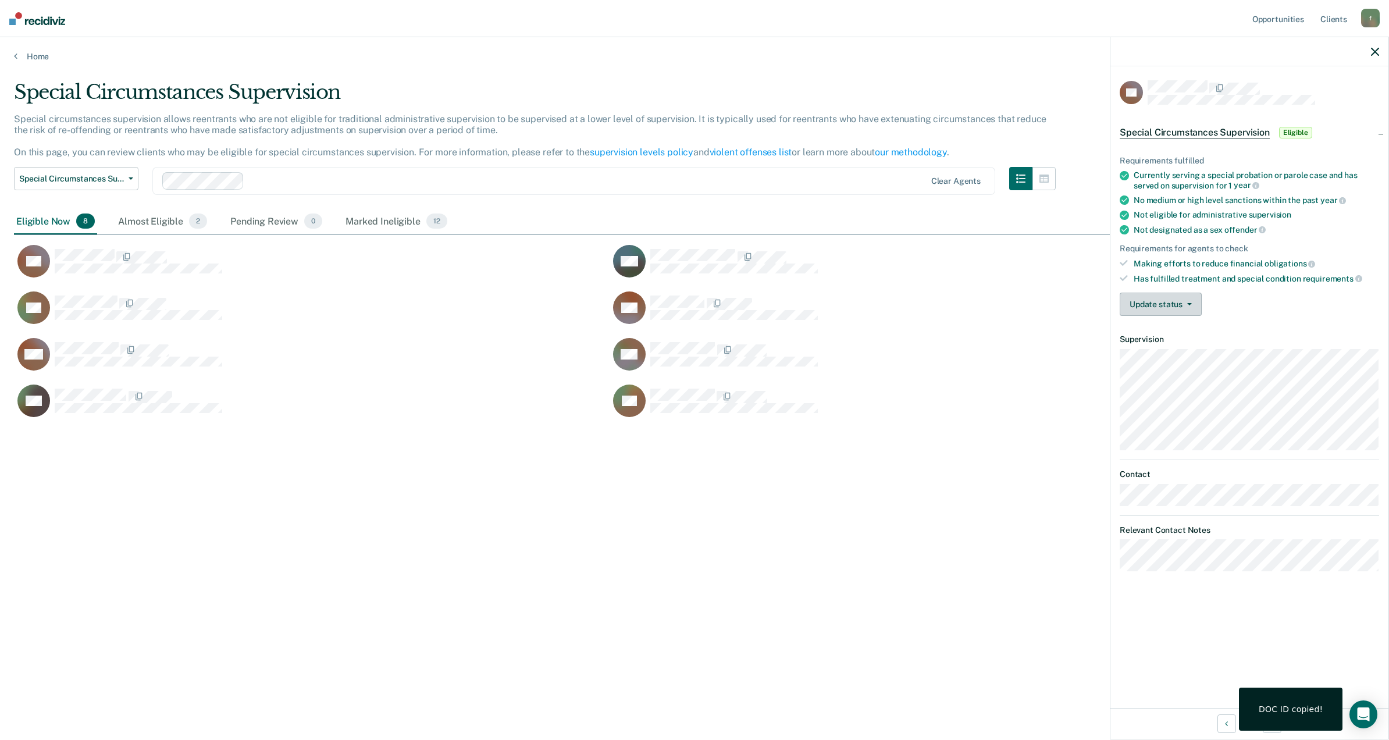
click at [1141, 304] on button "Update status" at bounding box center [1161, 304] width 82 height 23
click at [1174, 348] on button "Mark Ineligible" at bounding box center [1177, 350] width 114 height 19
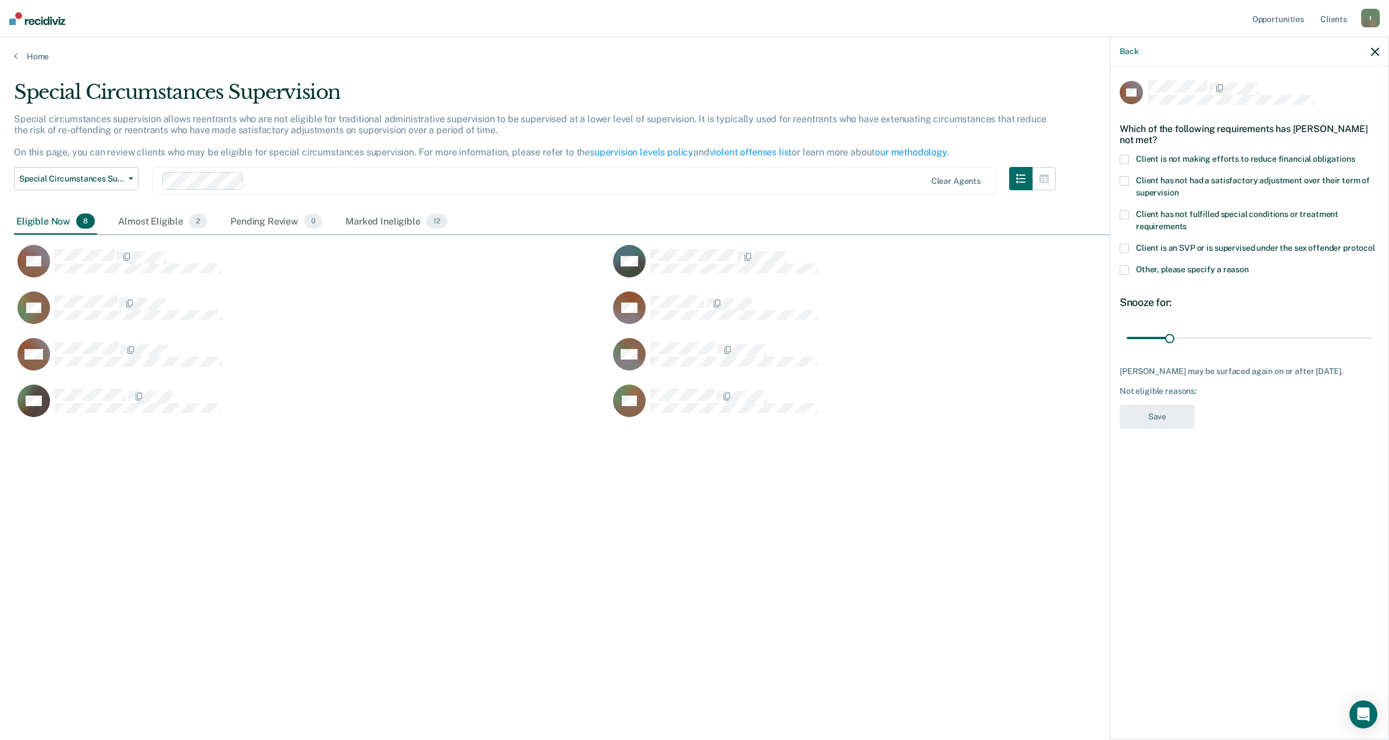
click at [1121, 156] on span at bounding box center [1124, 159] width 9 height 9
click at [1355, 155] on input "Client is not making efforts to reduce financial obligations" at bounding box center [1355, 155] width 0 height 0
click at [1170, 424] on button "Save" at bounding box center [1157, 417] width 75 height 24
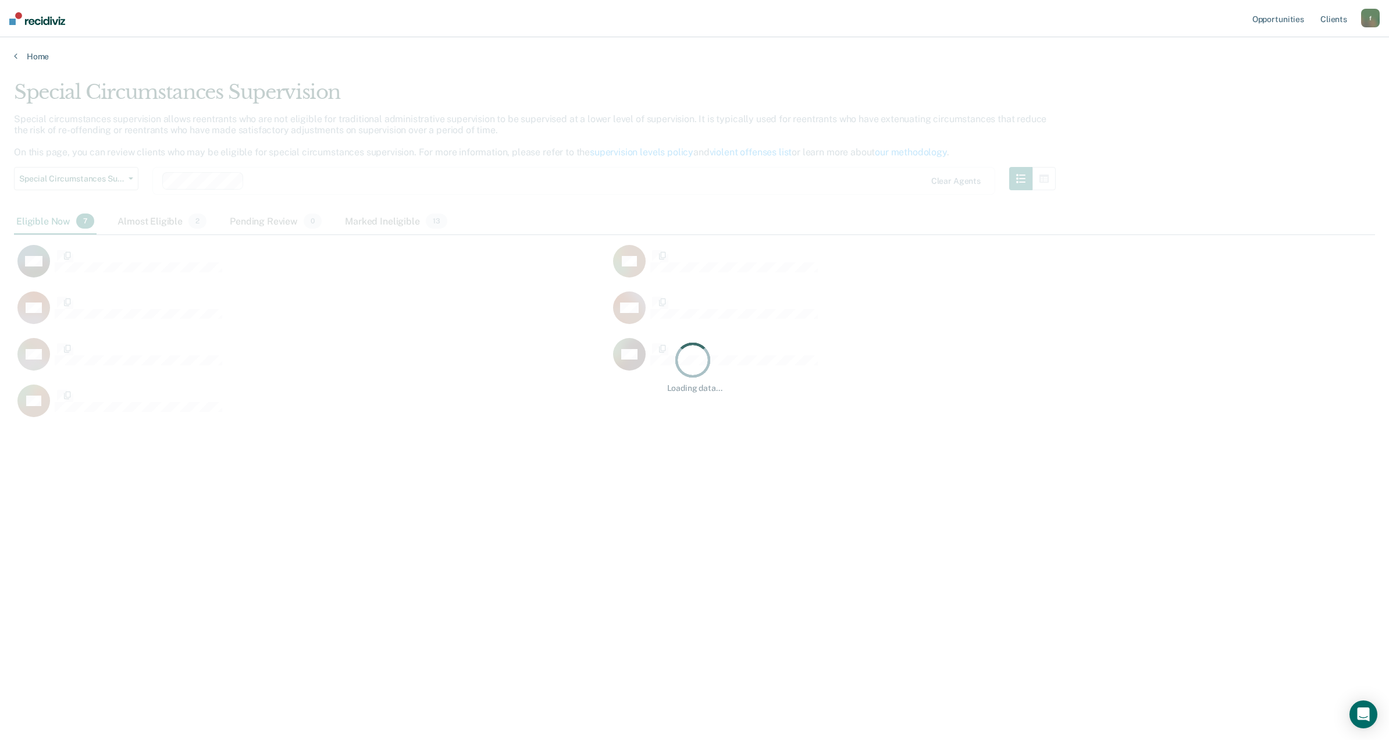
scroll to position [559, 1348]
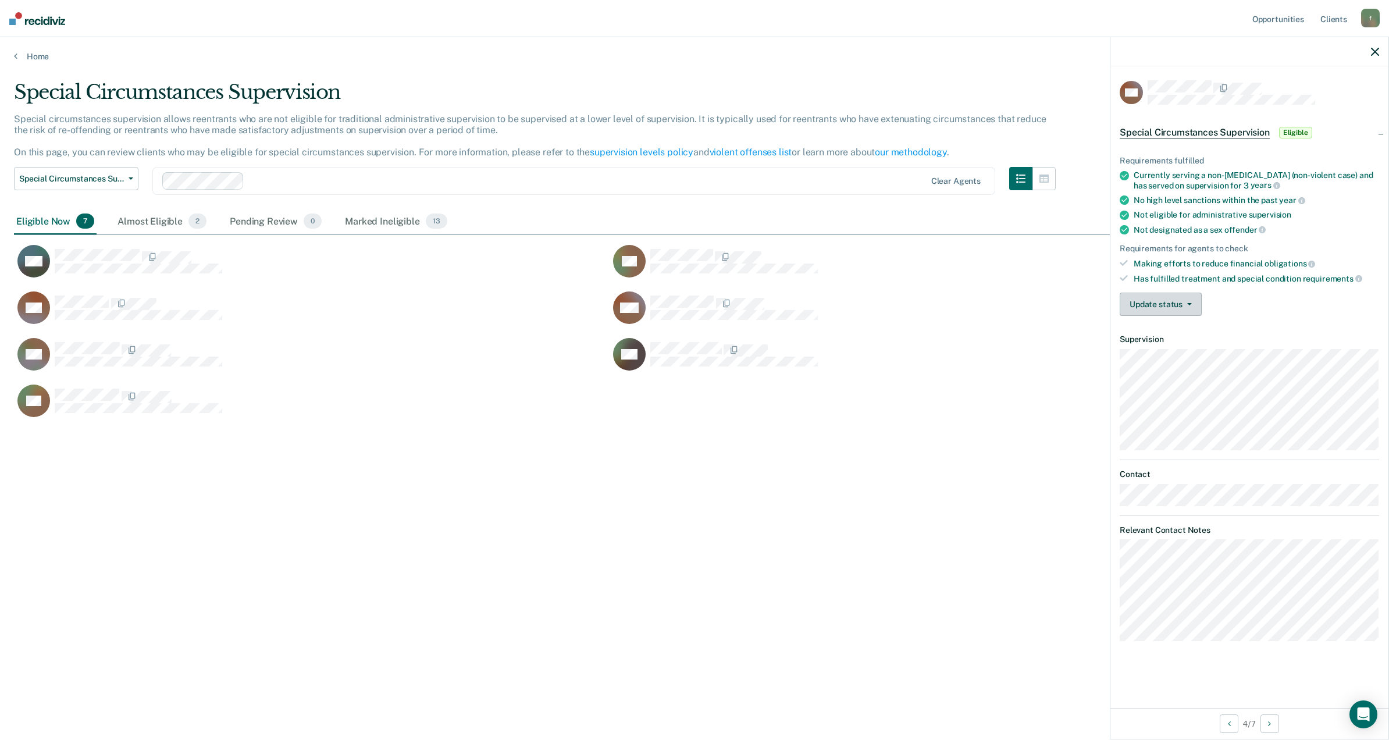
click at [1190, 303] on icon "button" at bounding box center [1189, 304] width 5 height 2
click at [1177, 350] on button "Mark Ineligible" at bounding box center [1177, 350] width 114 height 19
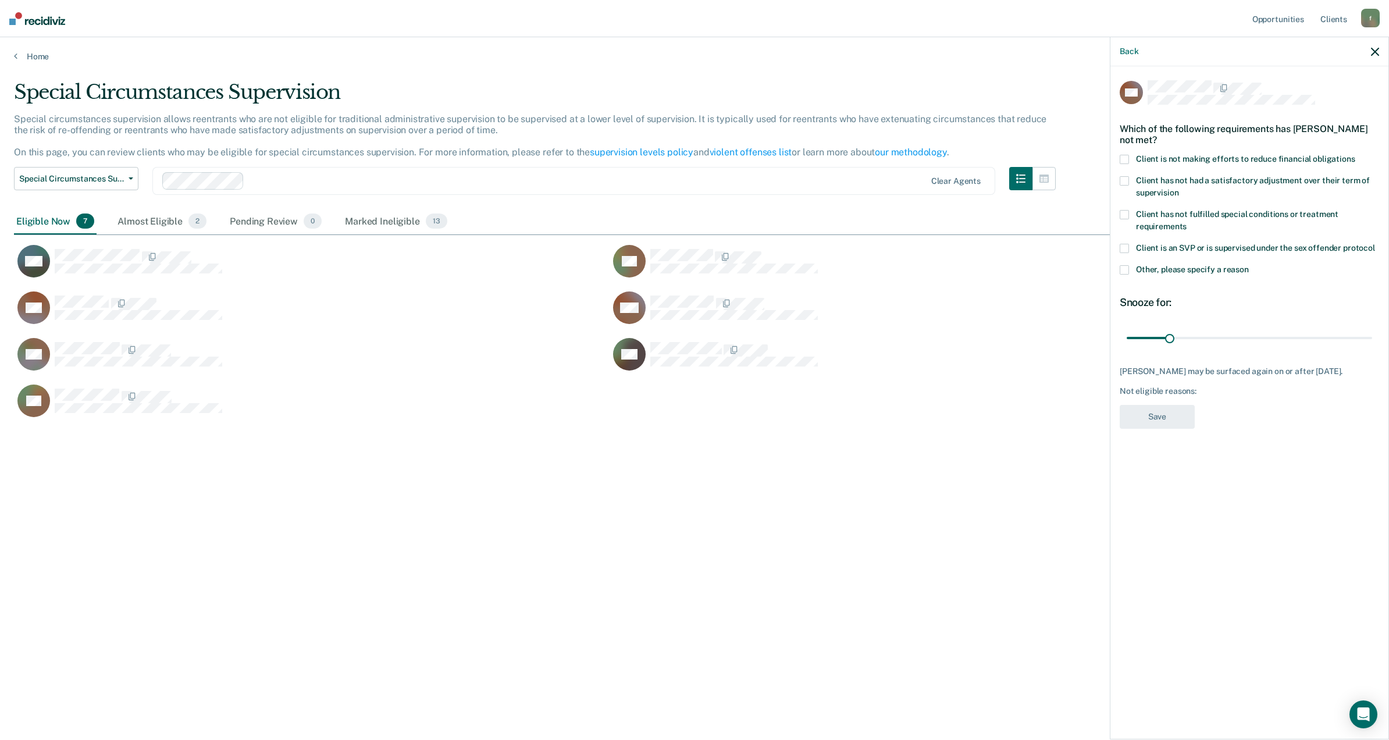
click at [1125, 156] on span at bounding box center [1124, 159] width 9 height 9
click at [1355, 155] on input "Client is not making efforts to reduce financial obligations" at bounding box center [1355, 155] width 0 height 0
click at [1166, 422] on button "Save" at bounding box center [1157, 417] width 75 height 24
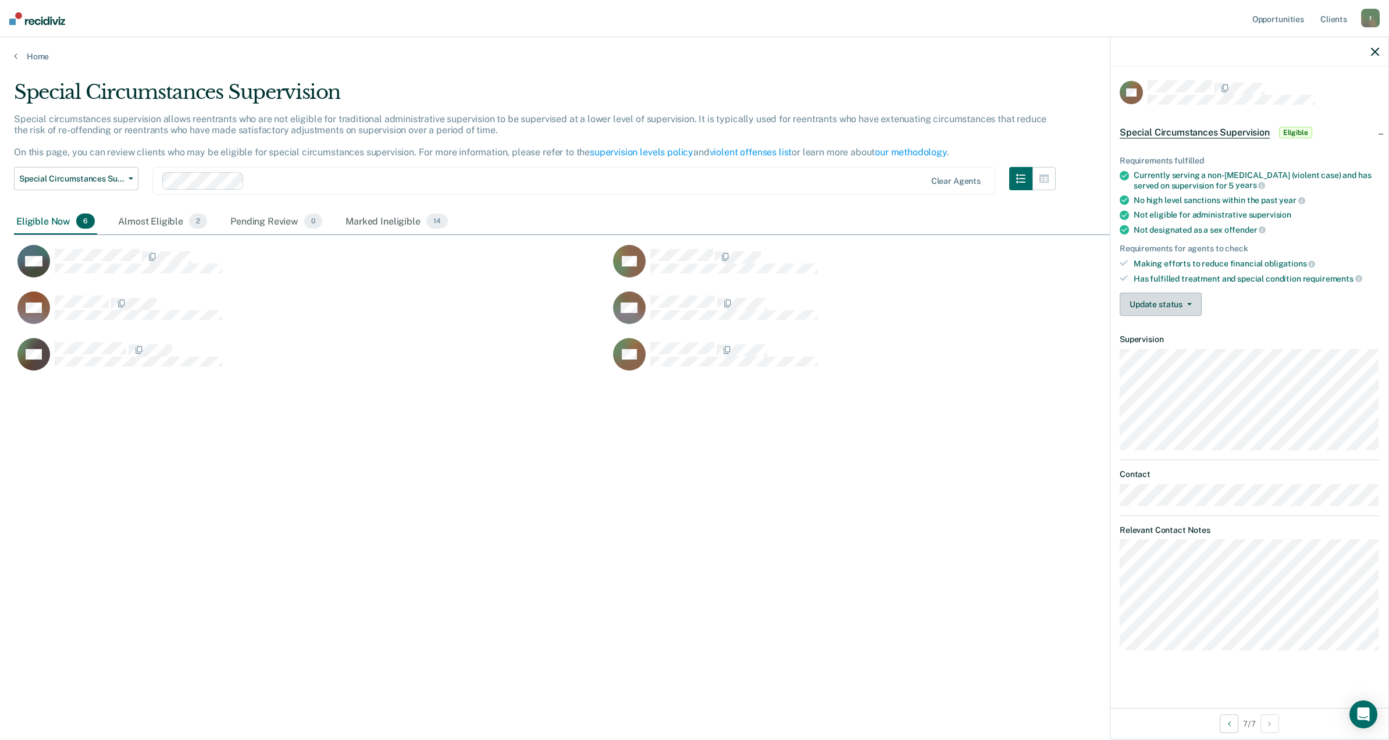
click at [1189, 309] on button "Update status" at bounding box center [1161, 304] width 82 height 23
click at [1189, 345] on button "Mark Ineligible" at bounding box center [1177, 350] width 114 height 19
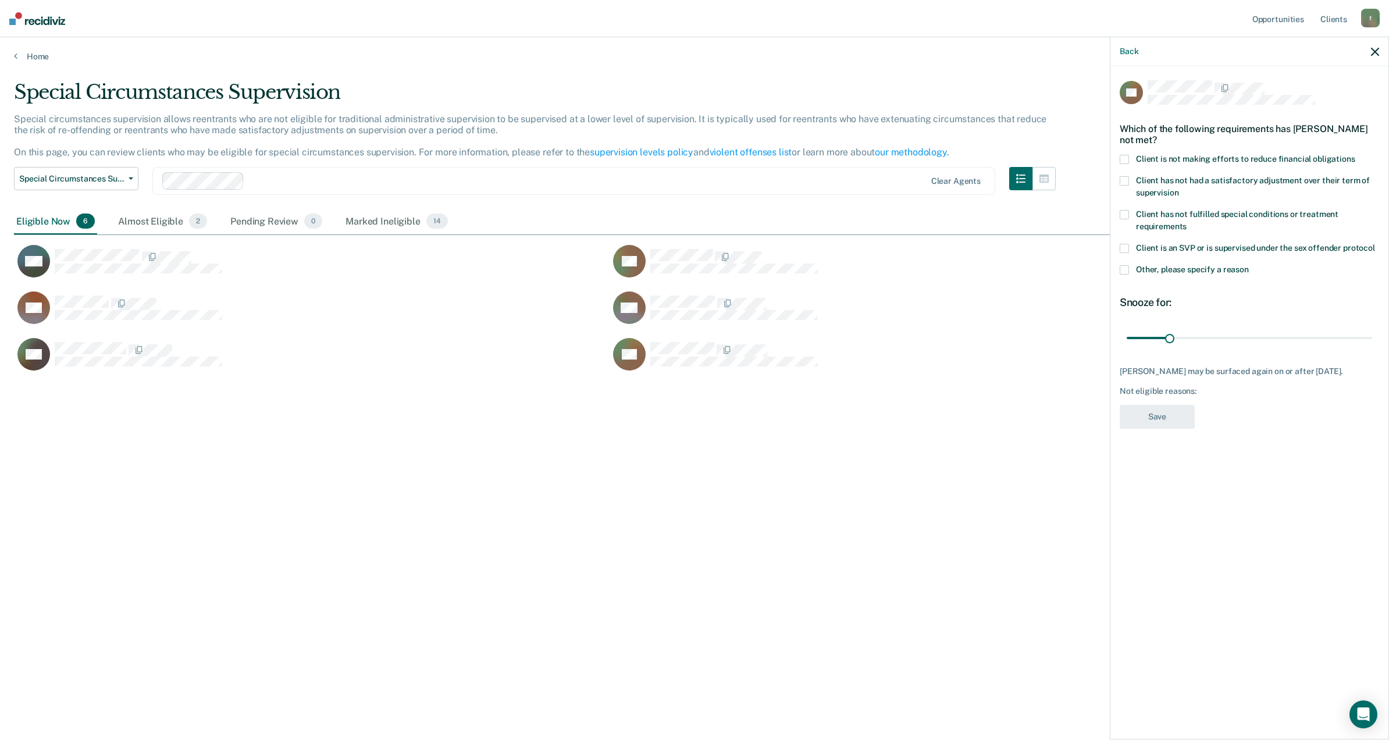
click at [1113, 155] on div "AR Which of the following requirements has Anthony Ross not met? Client is not …" at bounding box center [1249, 401] width 278 height 671
click at [1129, 156] on label "Client is not making efforts to reduce financial obligations" at bounding box center [1249, 161] width 259 height 12
click at [1355, 155] on input "Client is not making efforts to reduce financial obligations" at bounding box center [1355, 155] width 0 height 0
click at [1175, 408] on button "Save" at bounding box center [1157, 417] width 75 height 24
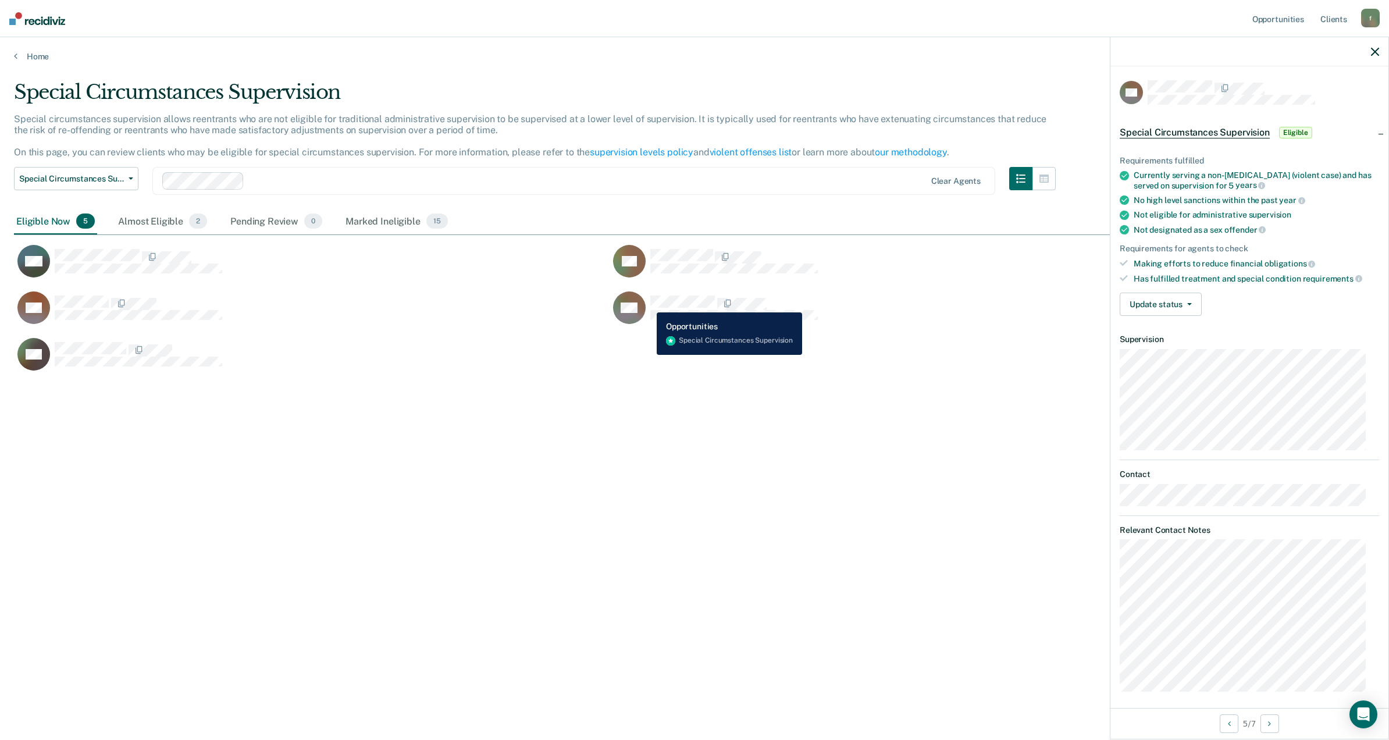
click at [648, 304] on div "NN" at bounding box center [715, 307] width 205 height 33
click at [1160, 304] on button "Update status" at bounding box center [1161, 304] width 82 height 23
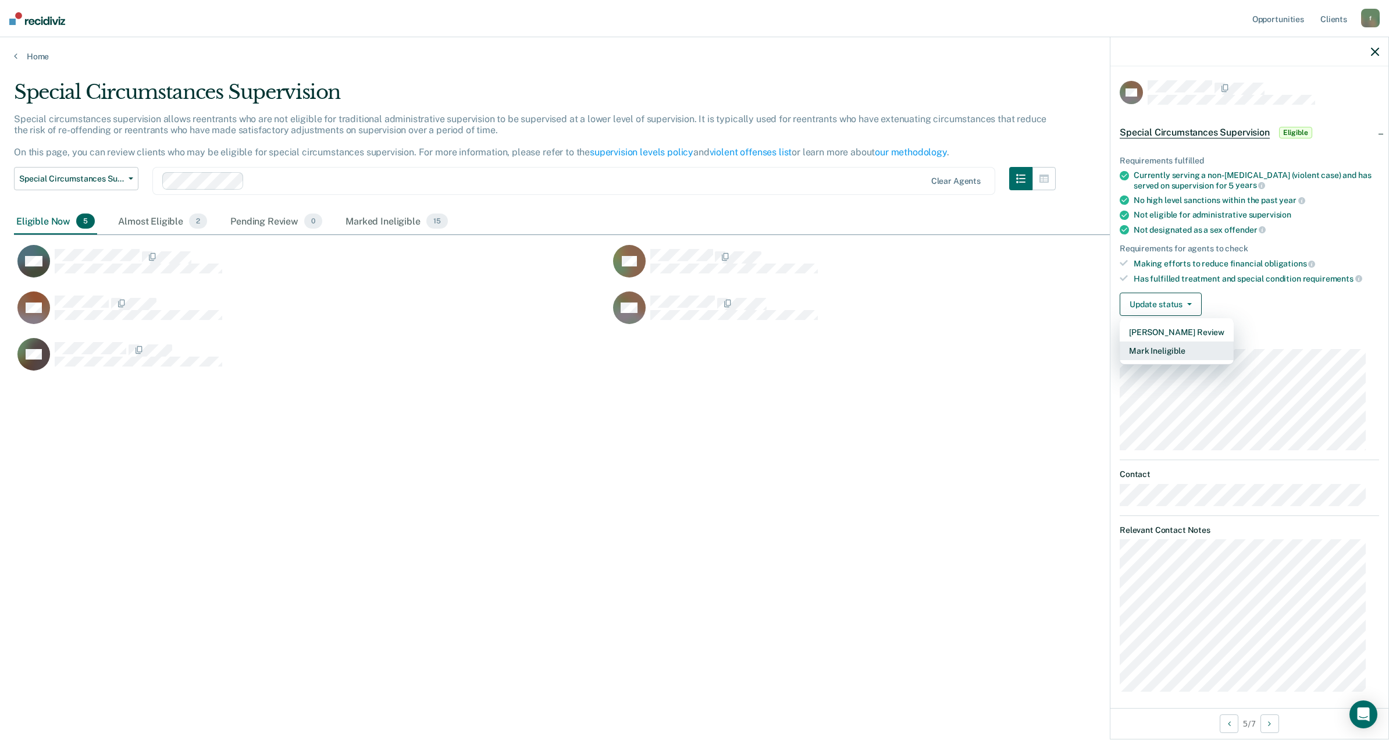
click at [1177, 349] on button "Mark Ineligible" at bounding box center [1177, 350] width 114 height 19
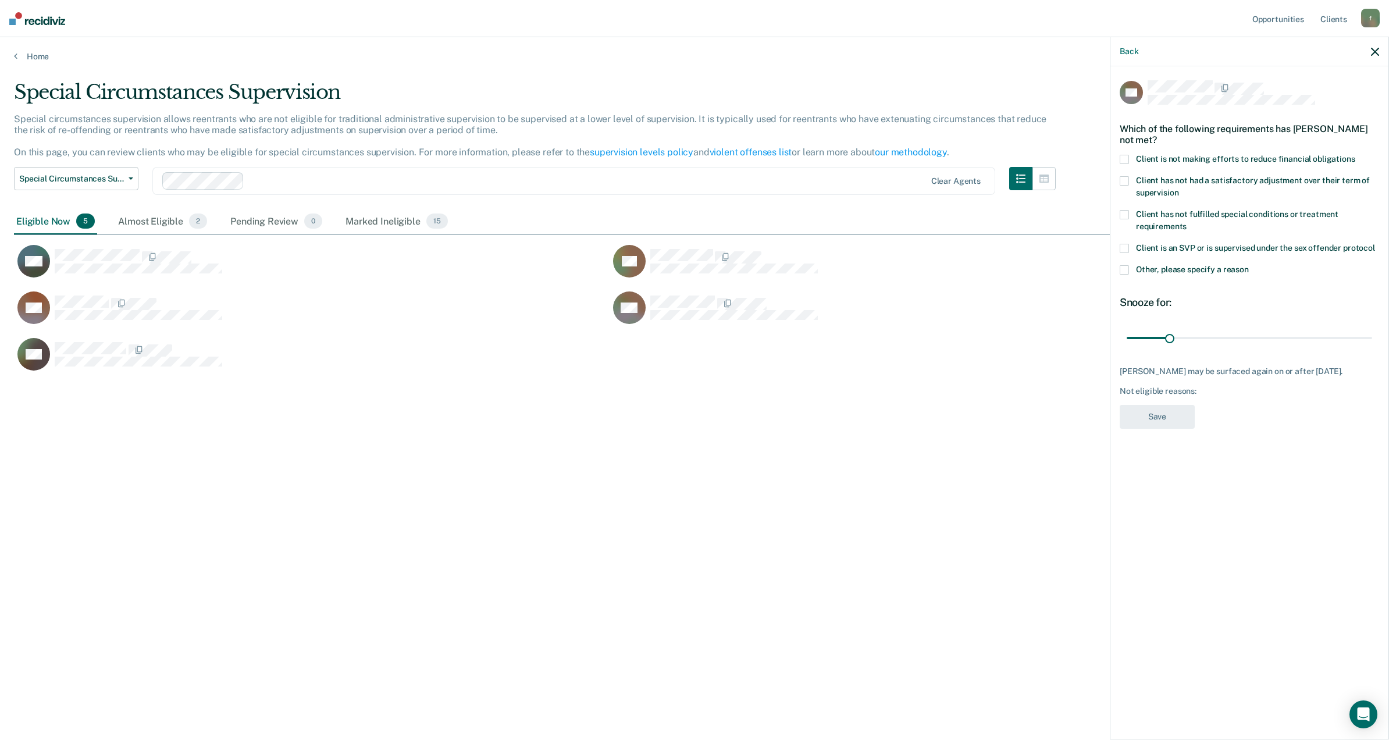
click at [1125, 162] on span at bounding box center [1124, 159] width 9 height 9
click at [1355, 155] on input "Client is not making efforts to reduce financial obligations" at bounding box center [1355, 155] width 0 height 0
click at [1173, 407] on button "Save" at bounding box center [1157, 417] width 75 height 24
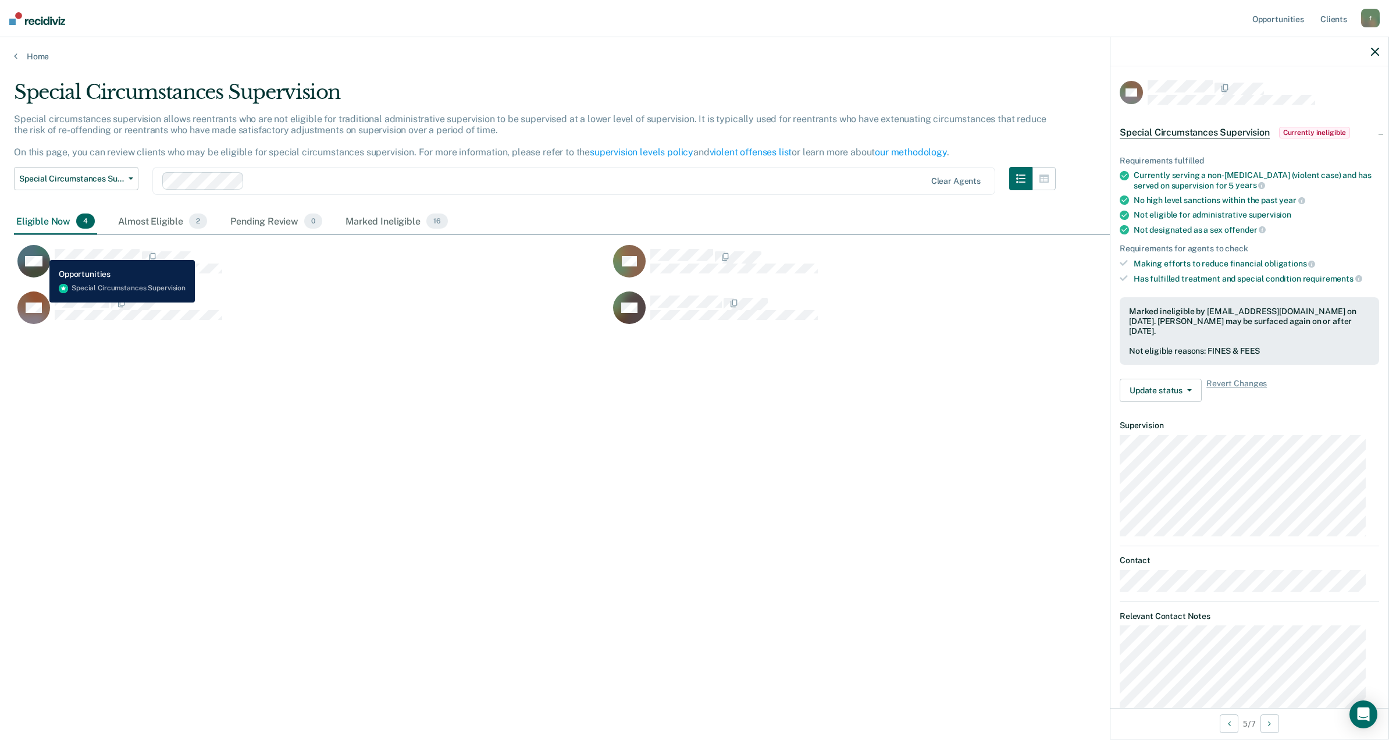
click at [41, 251] on icon "CaseloadOpportunityCell-508DP" at bounding box center [42, 265] width 45 height 48
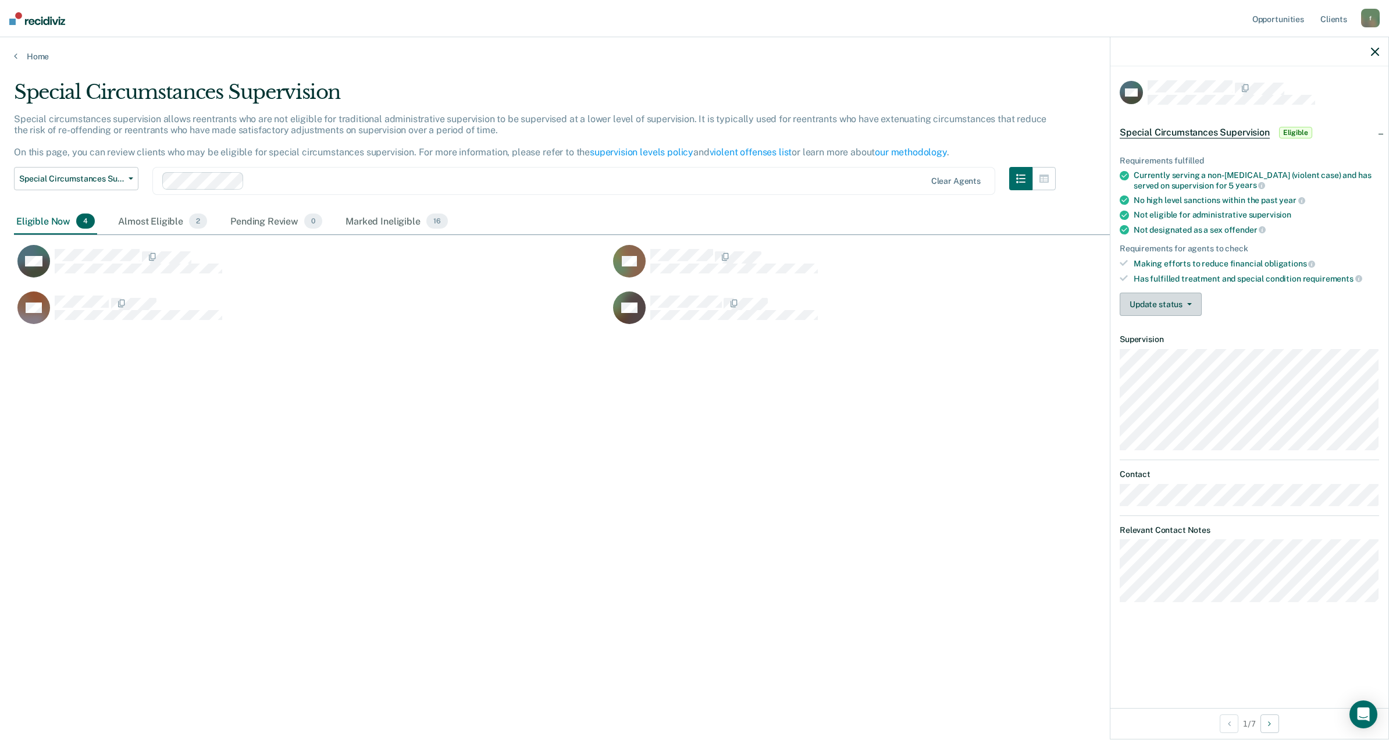
click at [1157, 300] on button "Update status" at bounding box center [1161, 304] width 82 height 23
click at [1165, 306] on button "Update status" at bounding box center [1161, 304] width 82 height 23
click at [1159, 301] on button "Update status" at bounding box center [1161, 304] width 82 height 23
click at [1152, 351] on button "Mark Ineligible" at bounding box center [1177, 350] width 114 height 19
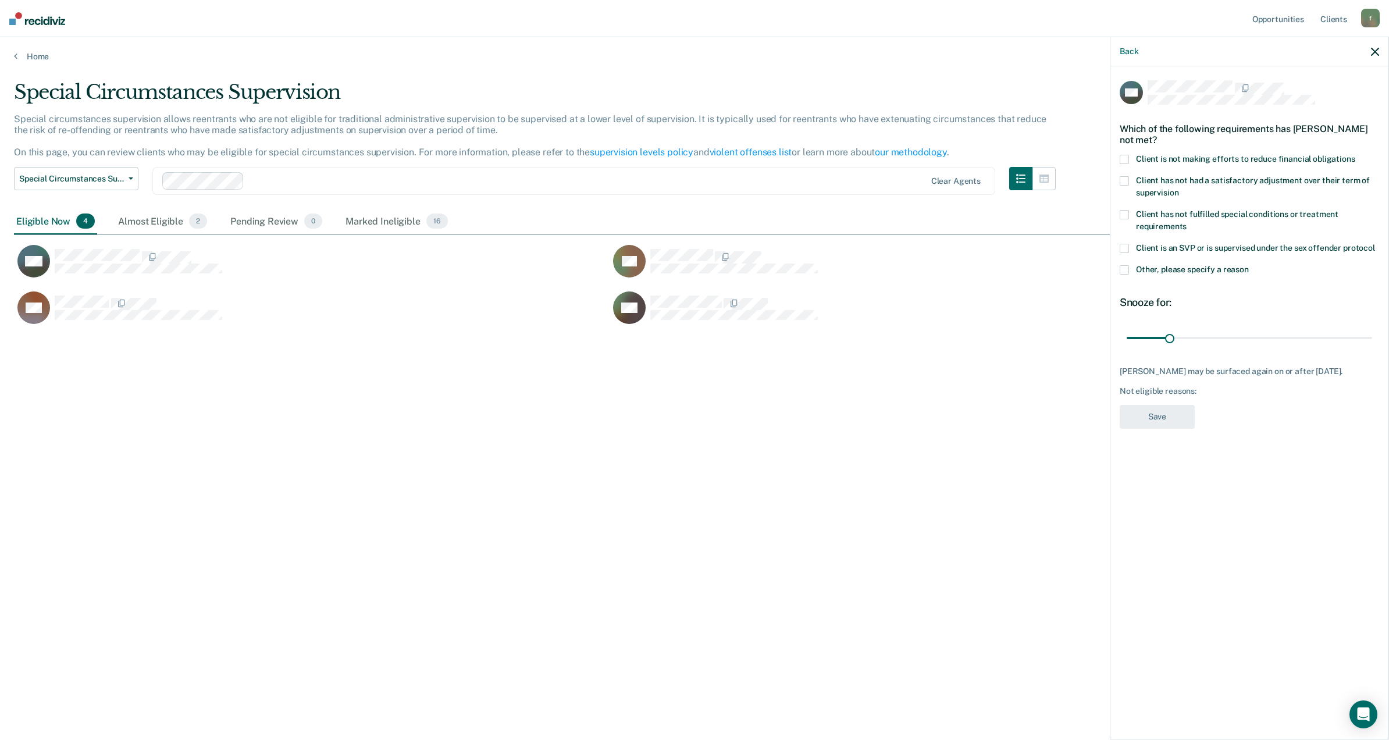
click at [1129, 157] on label "Client is not making efforts to reduce financial obligations" at bounding box center [1249, 161] width 259 height 12
click at [1355, 155] on input "Client is not making efforts to reduce financial obligations" at bounding box center [1355, 155] width 0 height 0
click at [1150, 418] on button "Save" at bounding box center [1157, 417] width 75 height 24
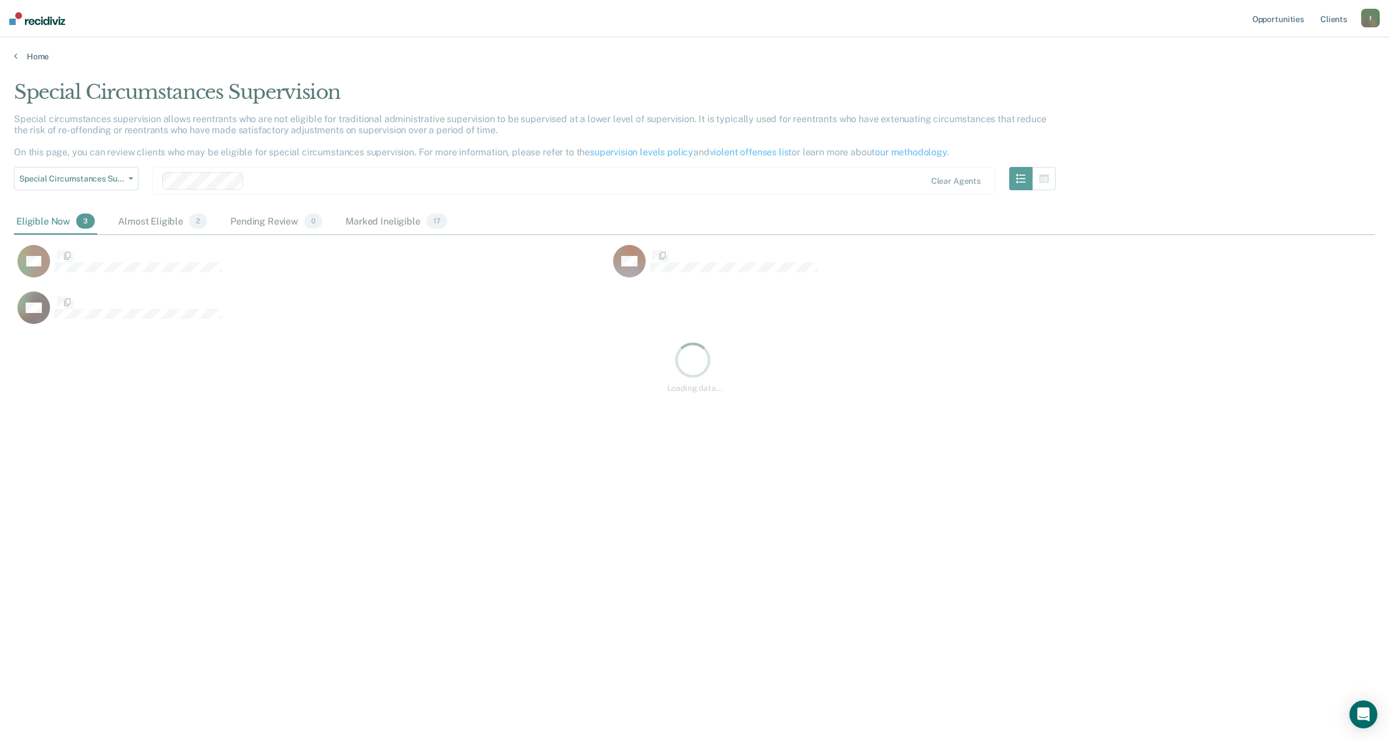
scroll to position [559, 1348]
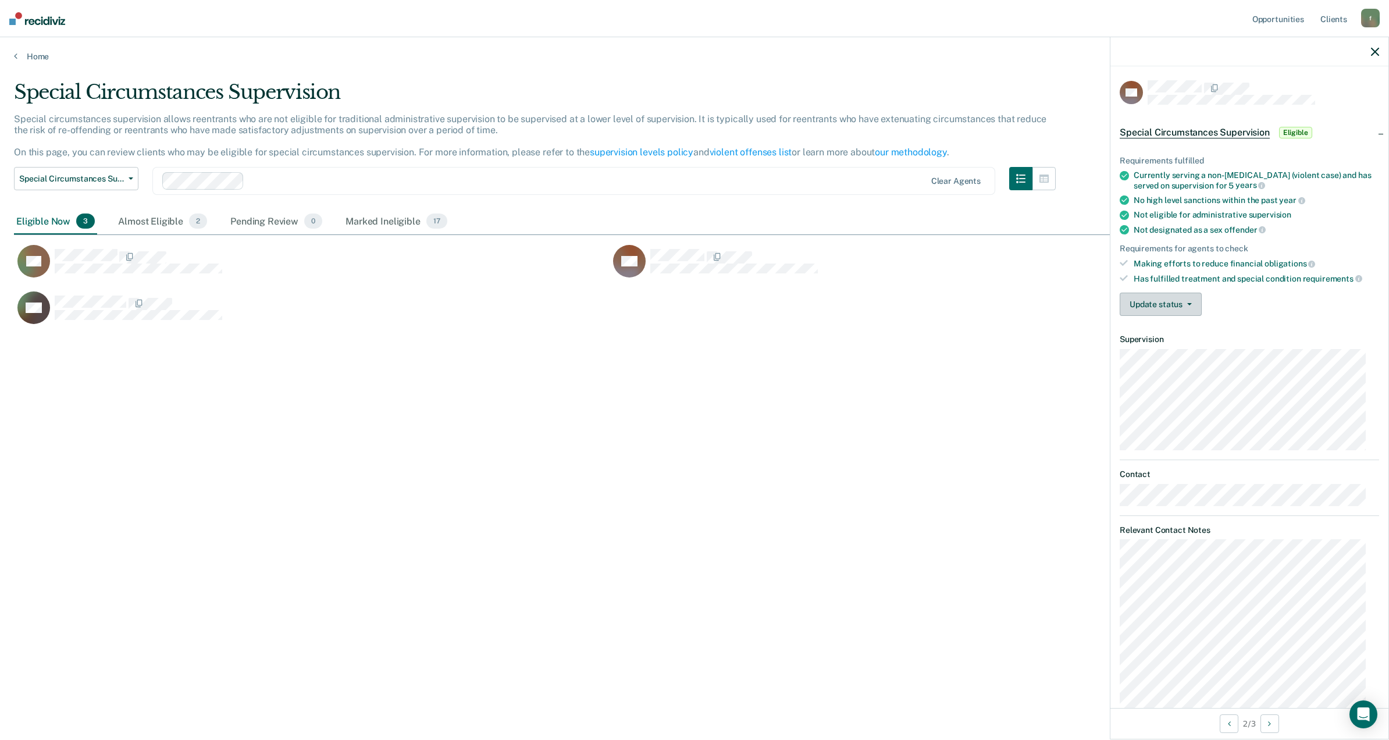
click at [1186, 308] on button "Update status" at bounding box center [1161, 304] width 82 height 23
click at [1186, 347] on button "Mark Ineligible" at bounding box center [1177, 350] width 114 height 19
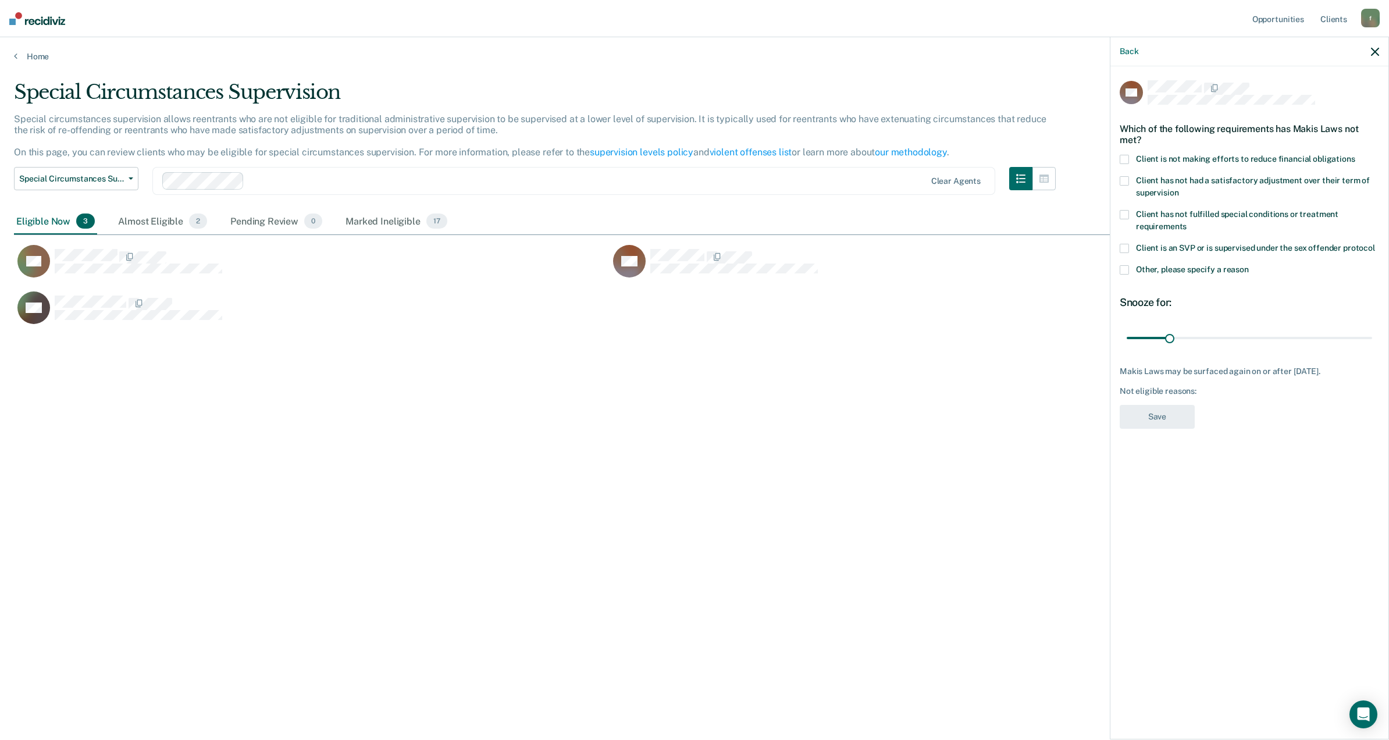
click at [1128, 267] on span at bounding box center [1124, 269] width 9 height 9
click at [1249, 265] on input "Other, please specify a reason" at bounding box center [1249, 265] width 0 height 0
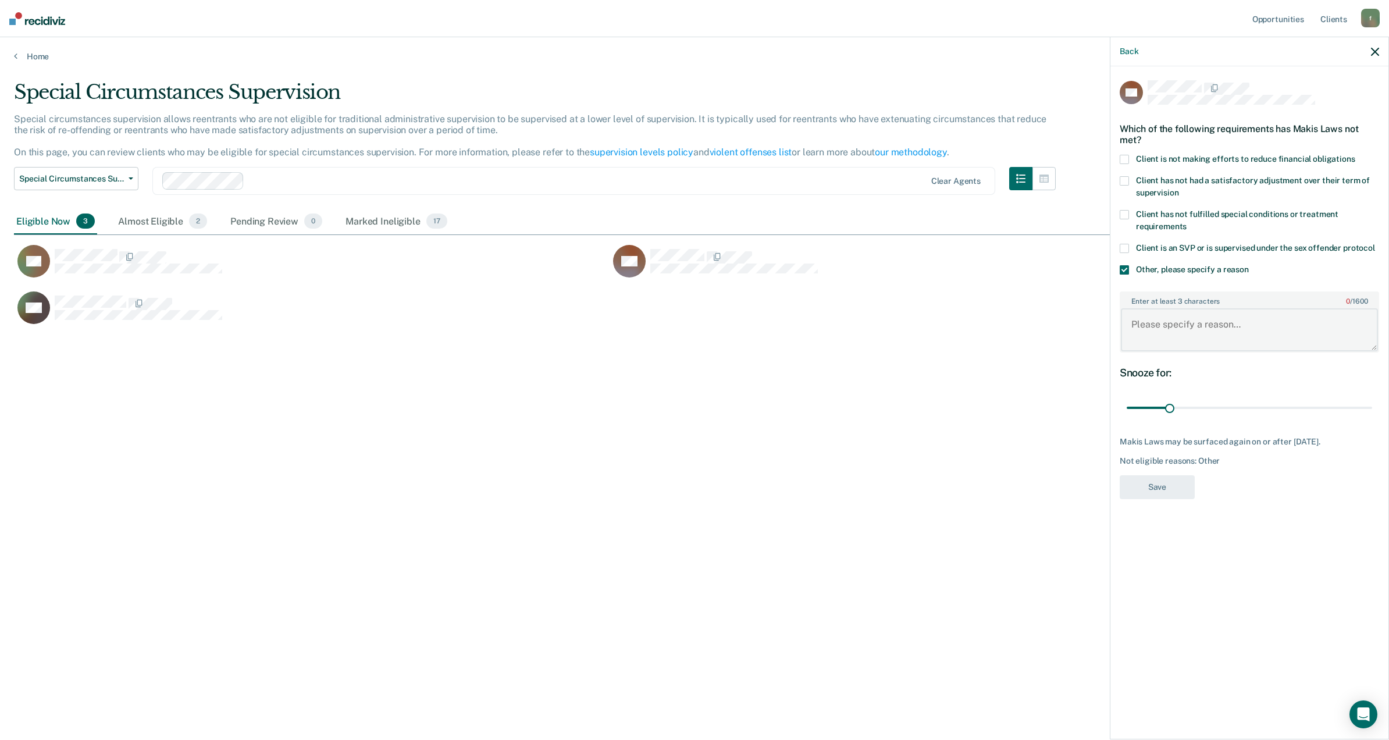
click at [1165, 332] on textarea "Enter at least 3 characters 0 / 1600" at bounding box center [1249, 329] width 257 height 43
type textarea "Violent Offender. Violent instant offense, no contact in place for his wife."
click at [1159, 491] on button "Save" at bounding box center [1157, 487] width 75 height 24
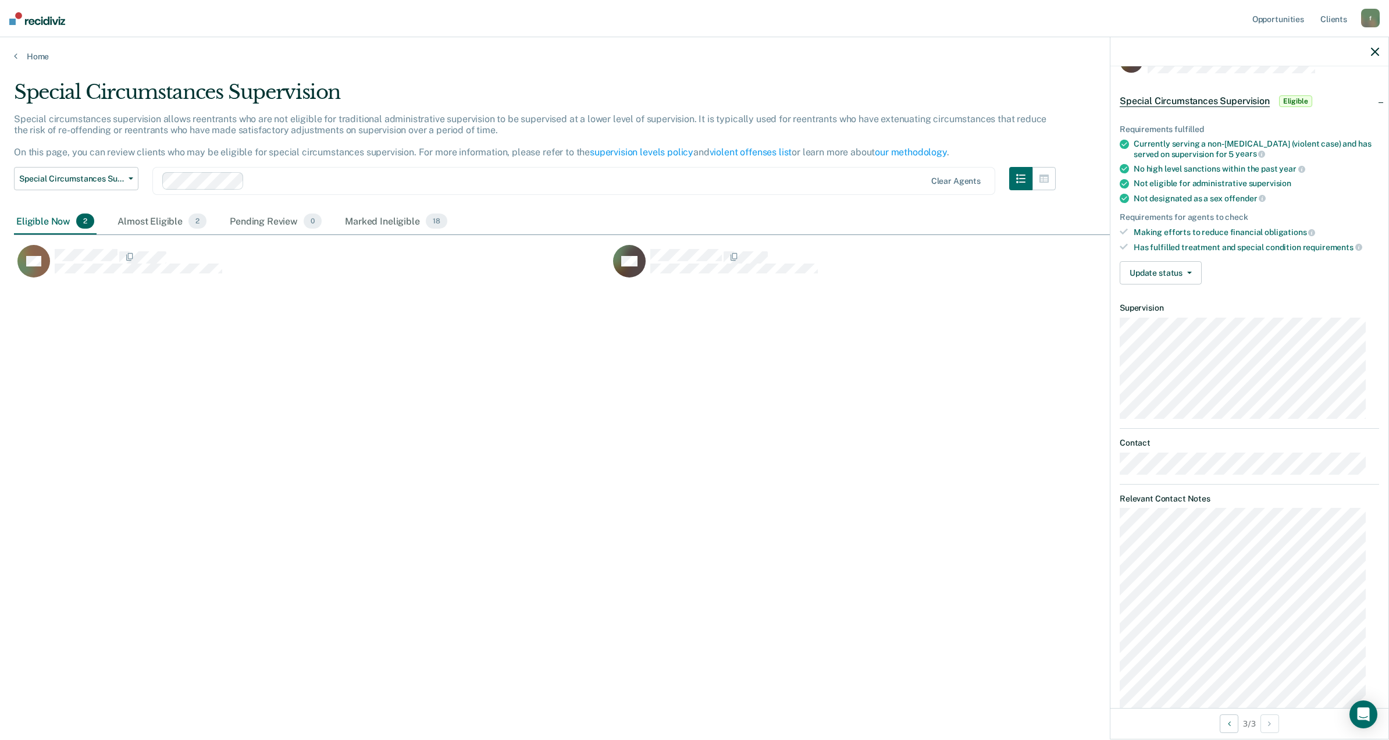
scroll to position [54, 0]
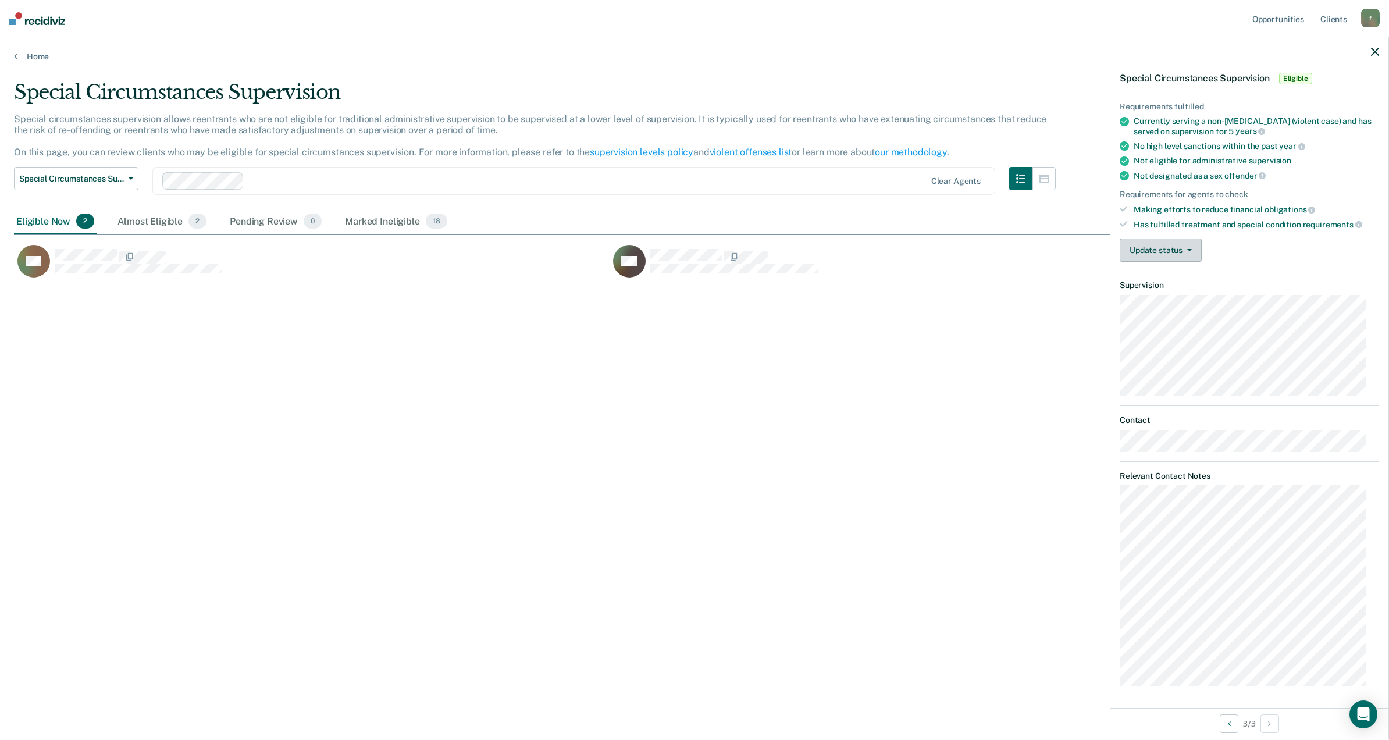
click at [1185, 253] on button "Update status" at bounding box center [1161, 249] width 82 height 23
click at [1173, 291] on button "Mark Ineligible" at bounding box center [1177, 296] width 114 height 19
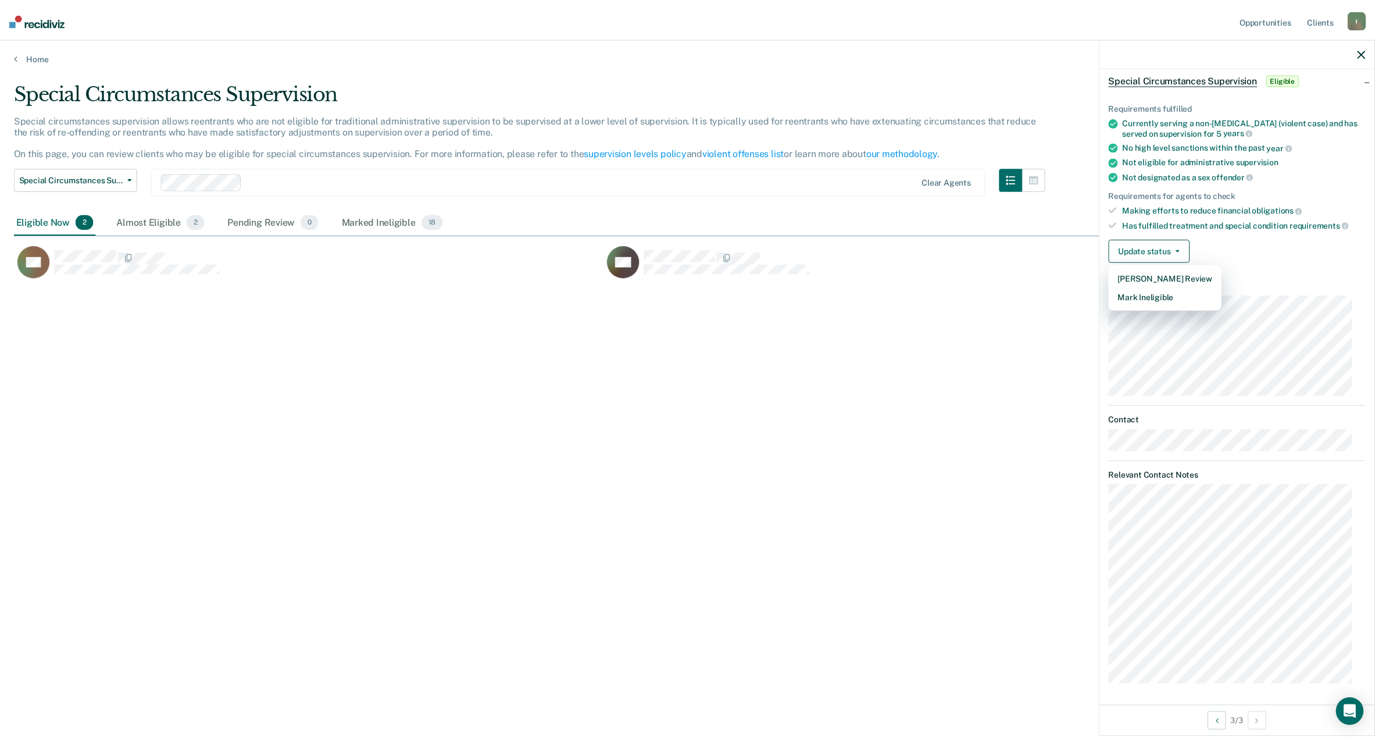
scroll to position [0, 0]
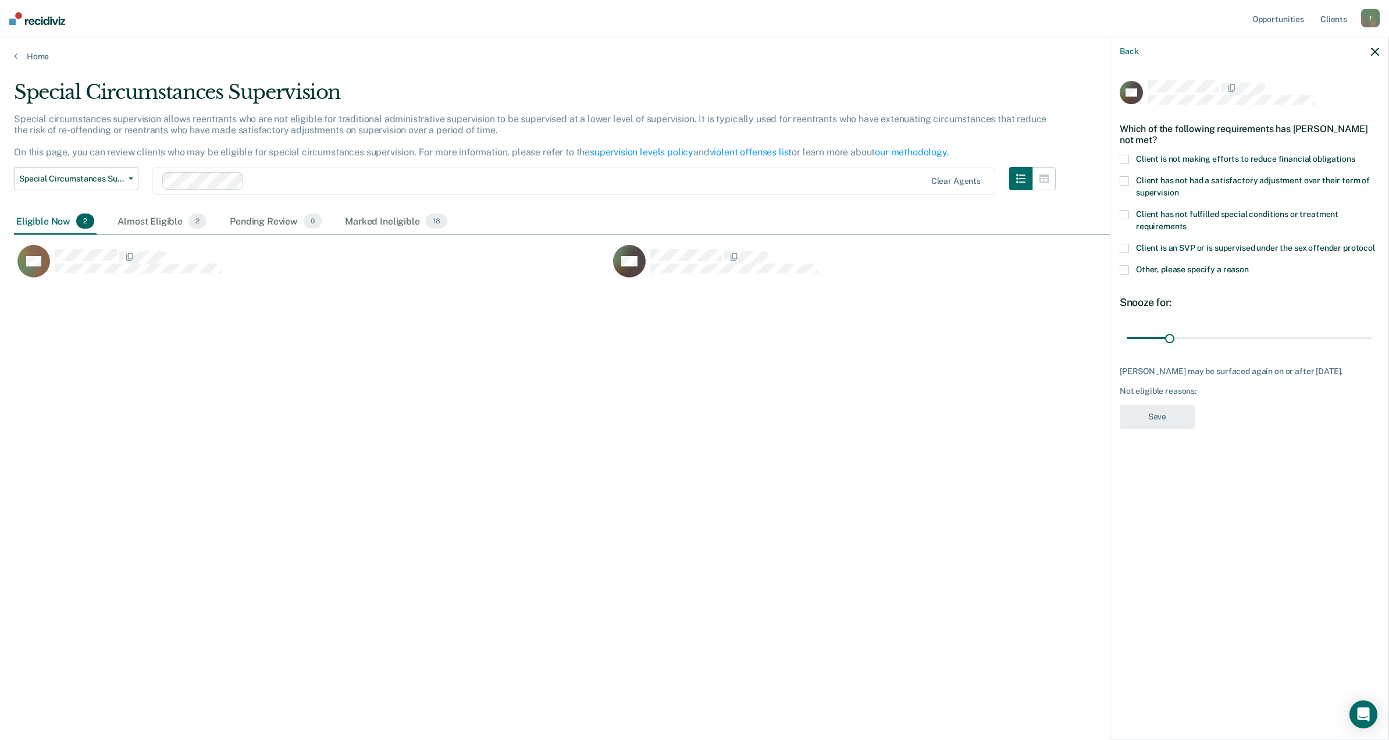
click at [1122, 269] on span at bounding box center [1124, 269] width 9 height 9
click at [1249, 265] on input "Other, please specify a reason" at bounding box center [1249, 265] width 0 height 0
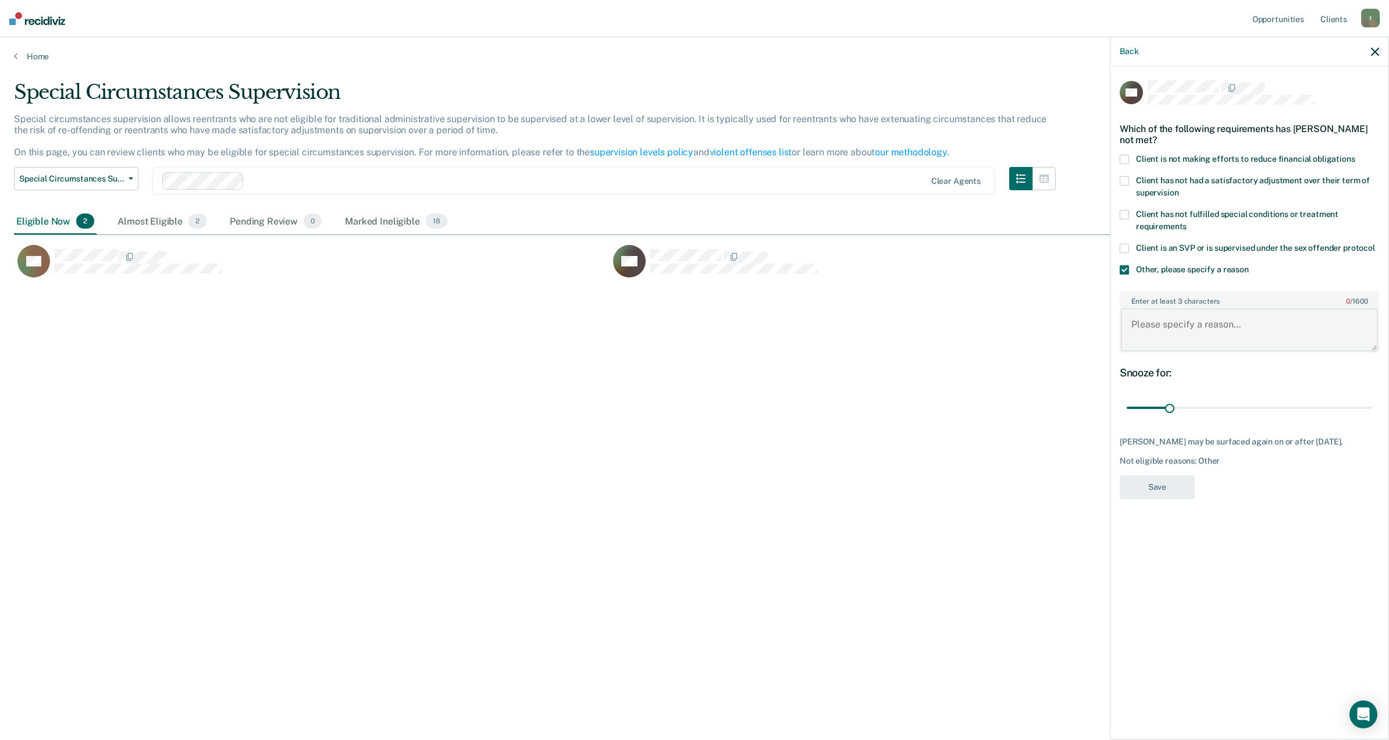
click at [1150, 332] on textarea "Enter at least 3 characters 0 / 1600" at bounding box center [1249, 329] width 257 height 43
type textarea "Violent offender. Violent instant offense and violent recent criminal charges i…"
click at [1171, 480] on button "Save" at bounding box center [1157, 487] width 75 height 24
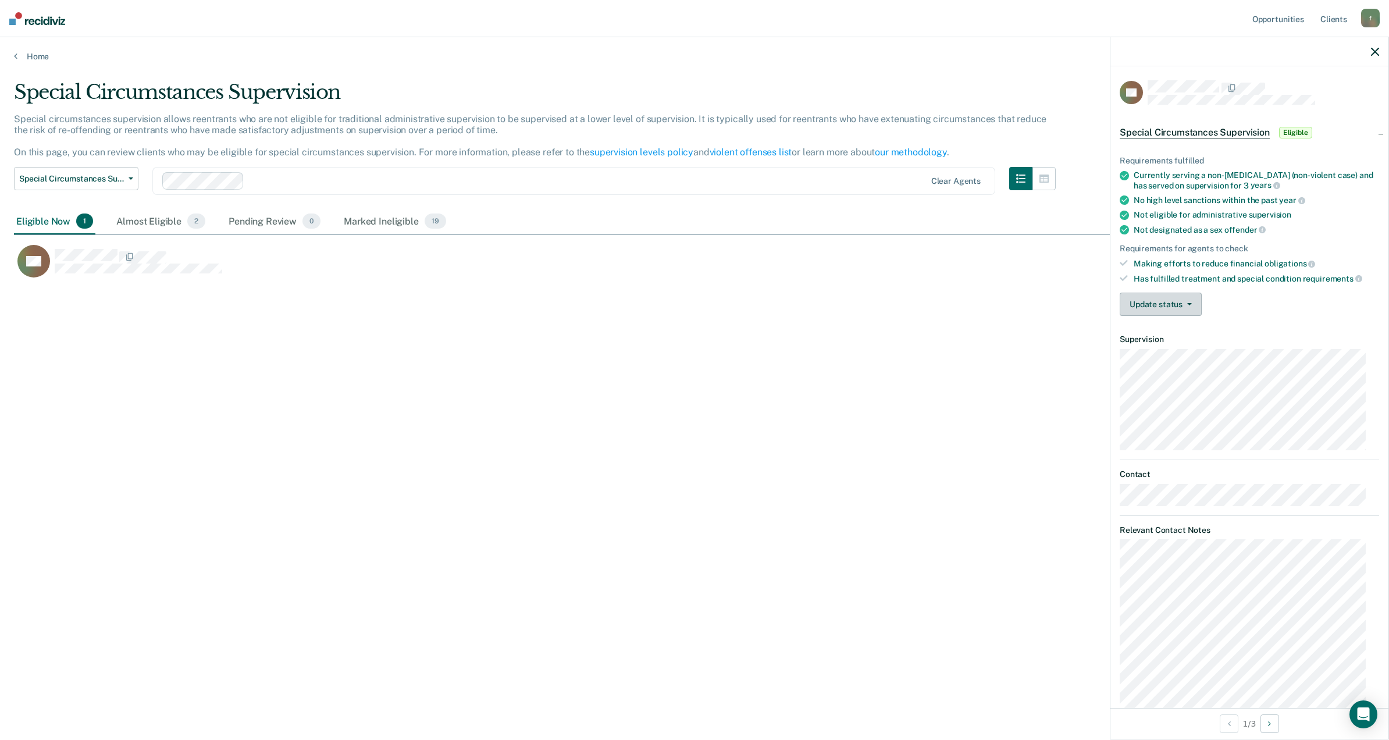
click at [1171, 311] on button "Update status" at bounding box center [1161, 304] width 82 height 23
click at [1171, 349] on button "Mark Ineligible" at bounding box center [1177, 350] width 114 height 19
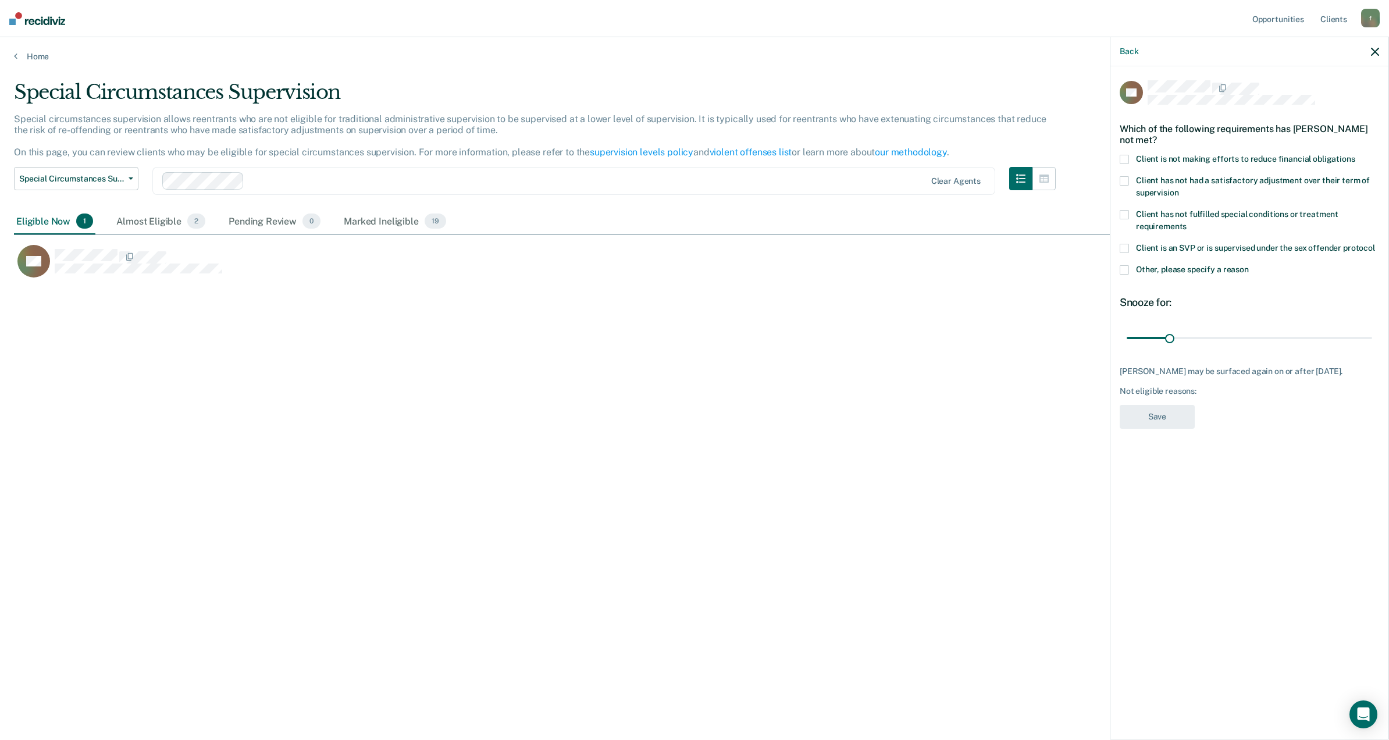
click at [1128, 158] on span at bounding box center [1124, 159] width 9 height 9
click at [1355, 155] on input "Client is not making efforts to reduce financial obligations" at bounding box center [1355, 155] width 0 height 0
click at [1154, 401] on div "RC Which of the following requirements has Richard Cook not met? Client is not …" at bounding box center [1249, 257] width 259 height 355
drag, startPoint x: 1192, startPoint y: 456, endPoint x: 1185, endPoint y: 447, distance: 10.8
click at [1192, 455] on div "RC Which of the following requirements has Richard Cook not met? Client is not …" at bounding box center [1249, 401] width 278 height 671
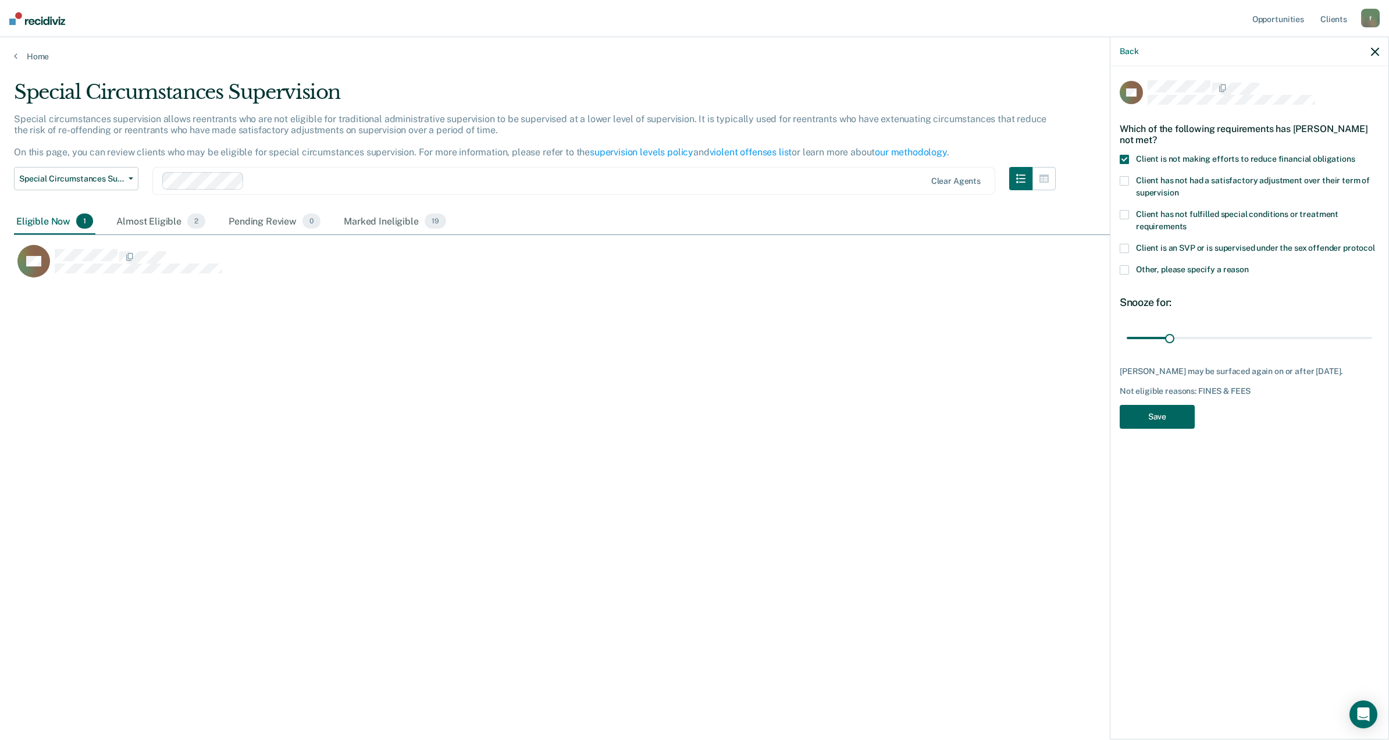
drag, startPoint x: 1164, startPoint y: 423, endPoint x: 1165, endPoint y: 439, distance: 15.8
click at [1162, 434] on div "RC Which of the following requirements has Richard Cook not met? Client is not …" at bounding box center [1249, 257] width 259 height 355
drag, startPoint x: 1173, startPoint y: 423, endPoint x: 1173, endPoint y: 416, distance: 7.0
click at [1173, 416] on button "Save" at bounding box center [1157, 417] width 75 height 24
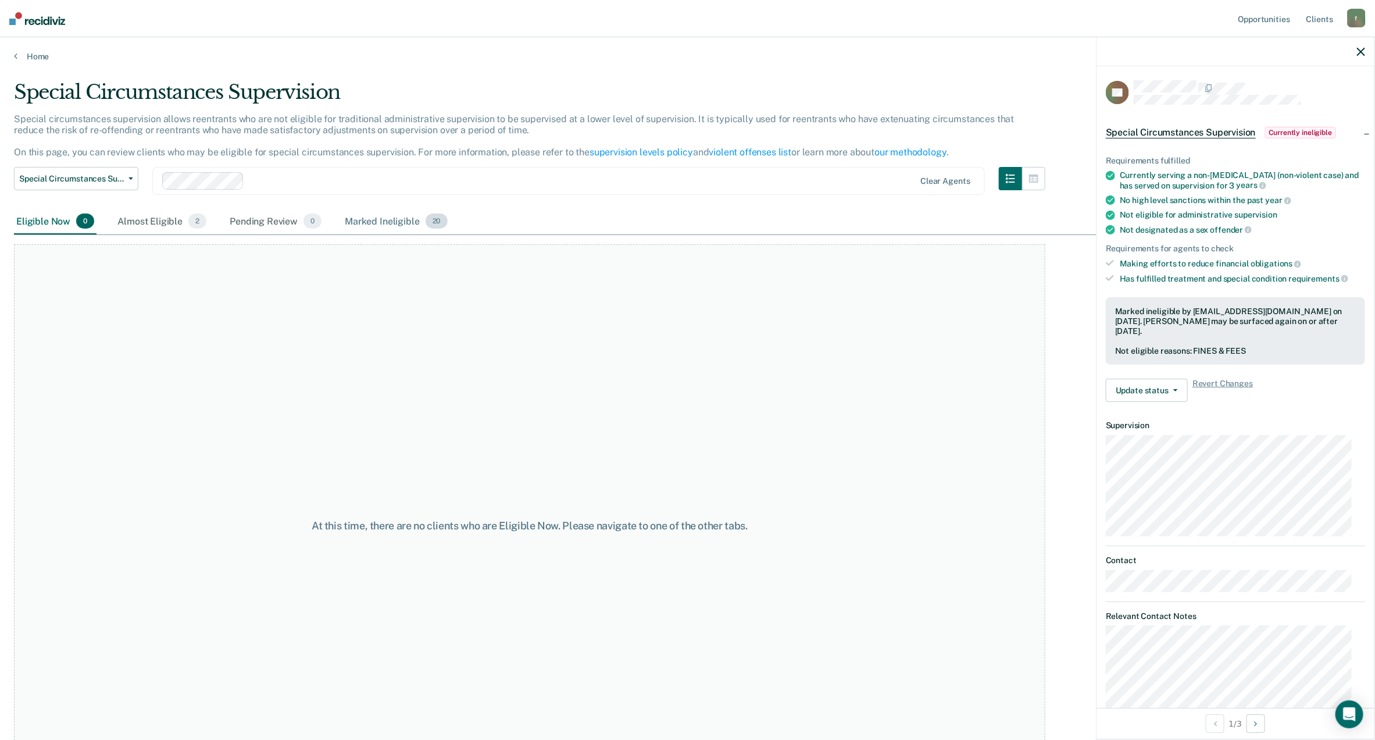
click at [398, 224] on div "Marked Ineligible 20" at bounding box center [396, 222] width 107 height 26
